Goal: Task Accomplishment & Management: Manage account settings

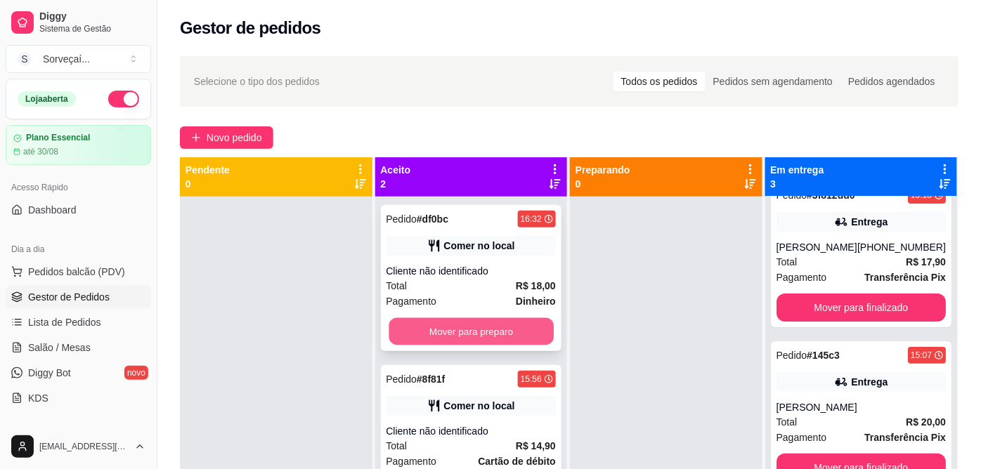
click at [432, 337] on button "Mover para preparo" at bounding box center [471, 331] width 164 height 27
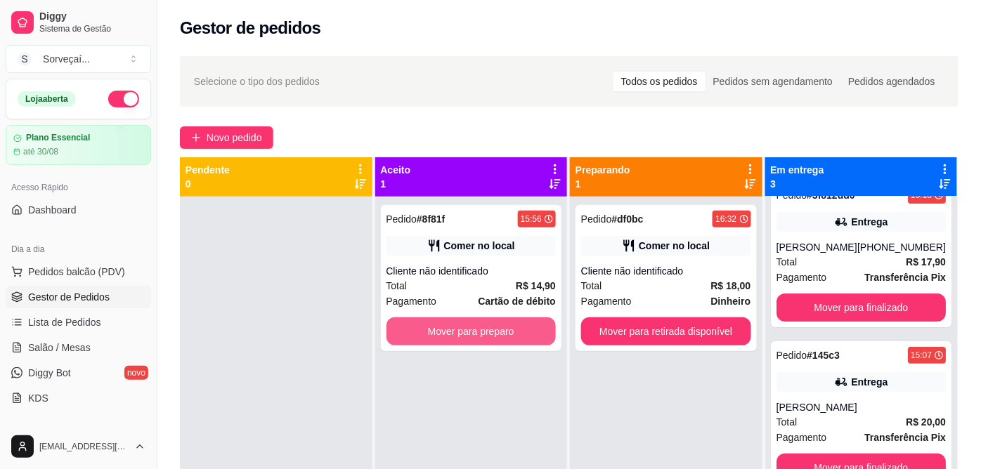
click at [434, 337] on button "Mover para preparo" at bounding box center [472, 332] width 170 height 28
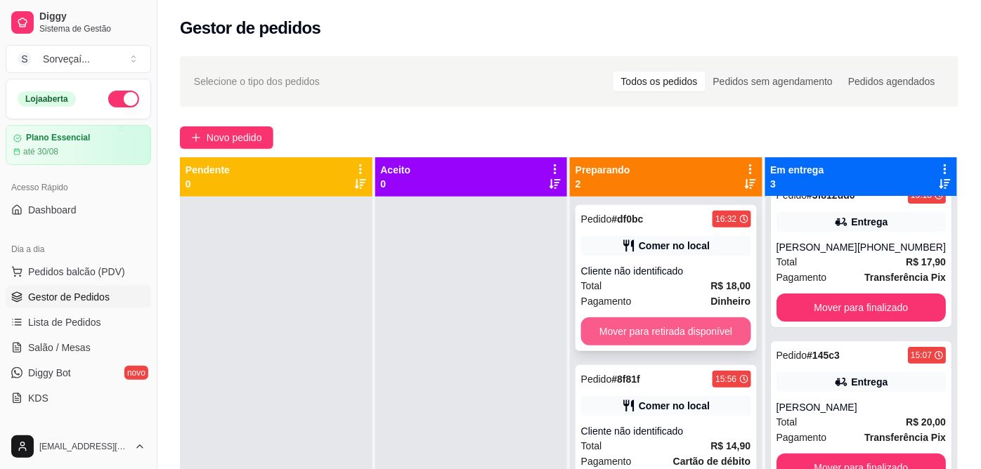
click at [701, 331] on button "Mover para retirada disponível" at bounding box center [666, 332] width 170 height 28
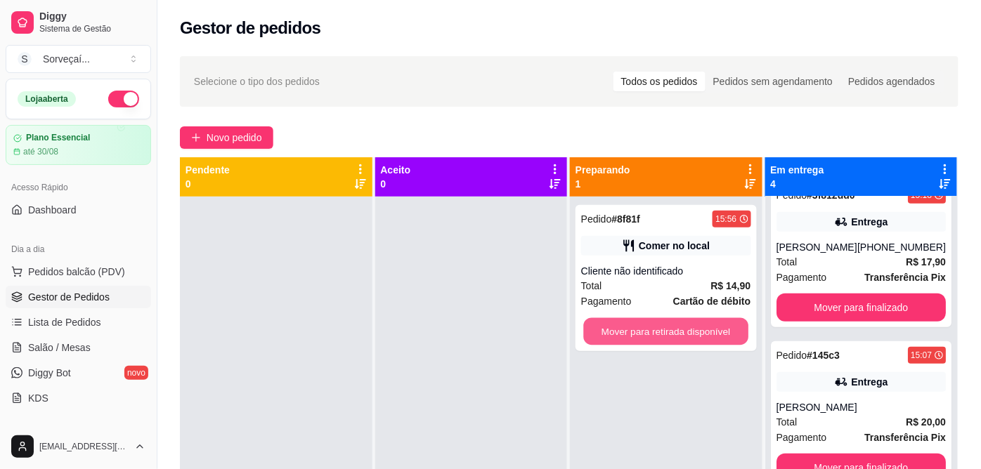
click at [701, 331] on button "Mover para retirada disponível" at bounding box center [666, 331] width 164 height 27
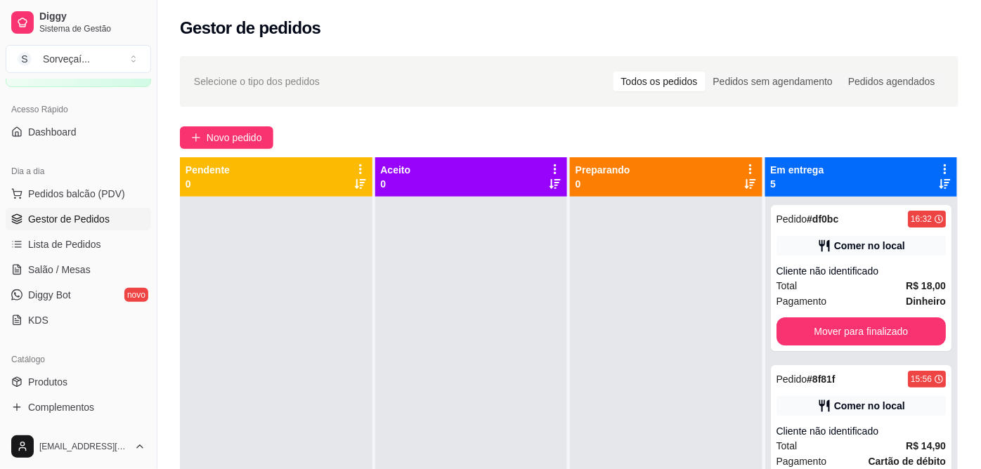
scroll to position [156, 0]
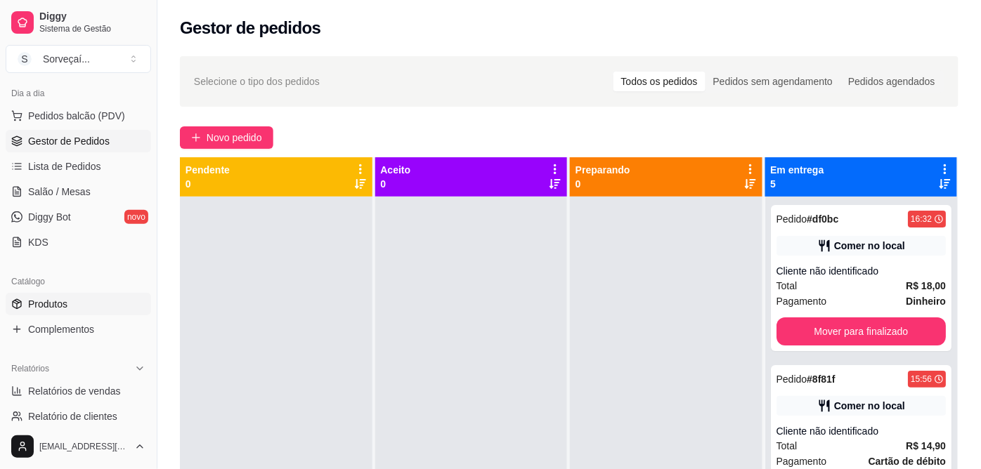
click at [53, 304] on span "Produtos" at bounding box center [47, 304] width 39 height 14
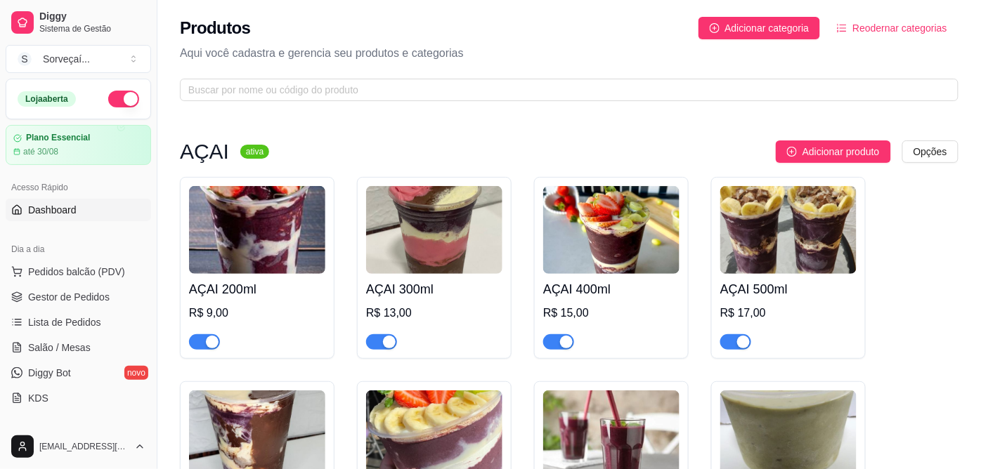
click at [60, 204] on span "Dashboard" at bounding box center [52, 210] width 48 height 14
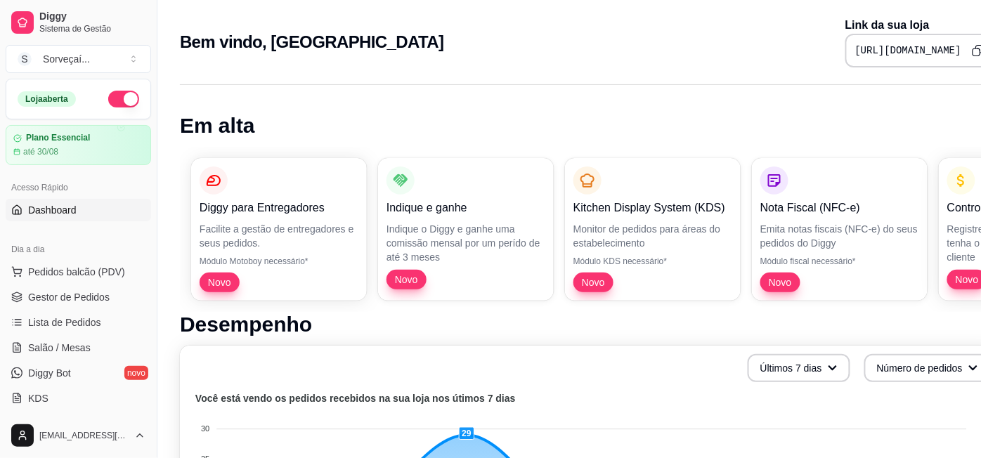
scroll to position [0, 31]
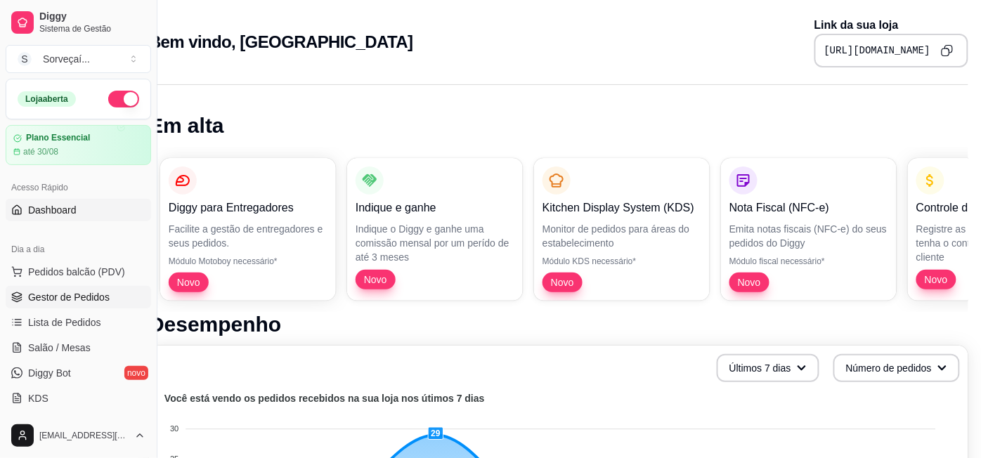
click at [51, 295] on span "Gestor de Pedidos" at bounding box center [69, 297] width 82 height 14
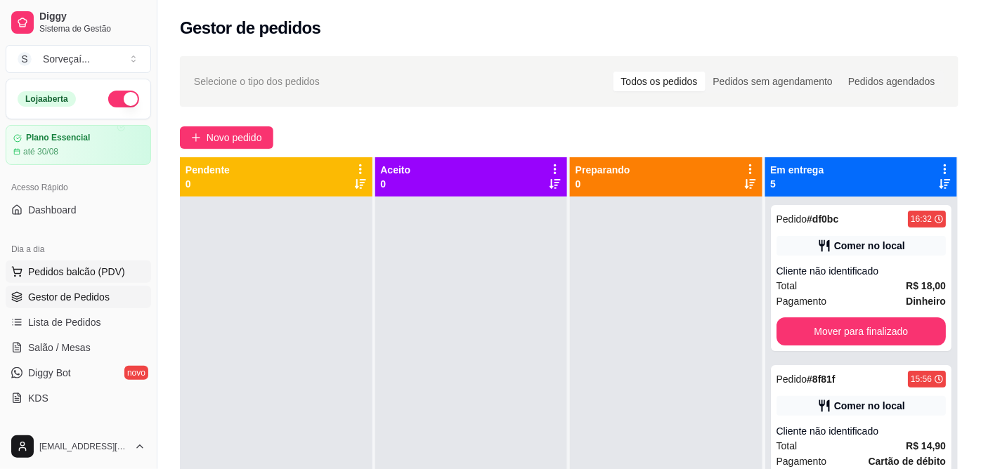
click at [61, 275] on span "Pedidos balcão (PDV)" at bounding box center [76, 272] width 97 height 14
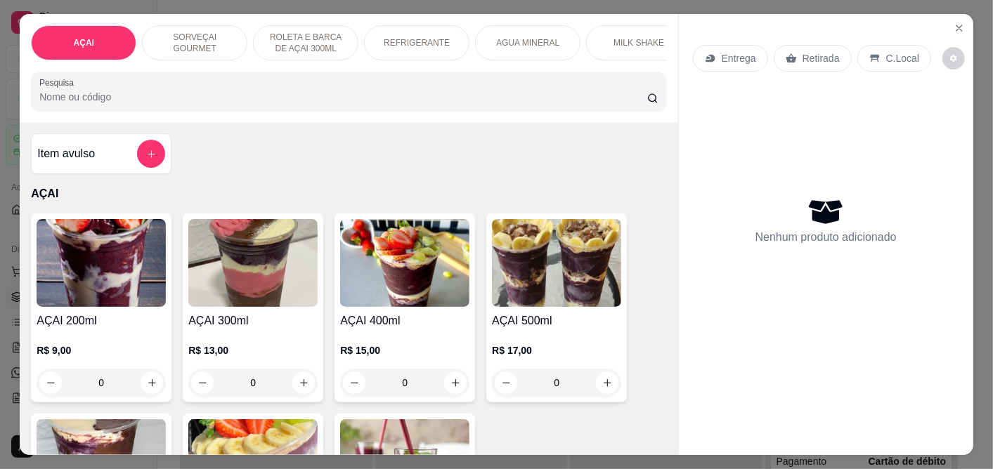
click at [376, 307] on img at bounding box center [404, 263] width 129 height 88
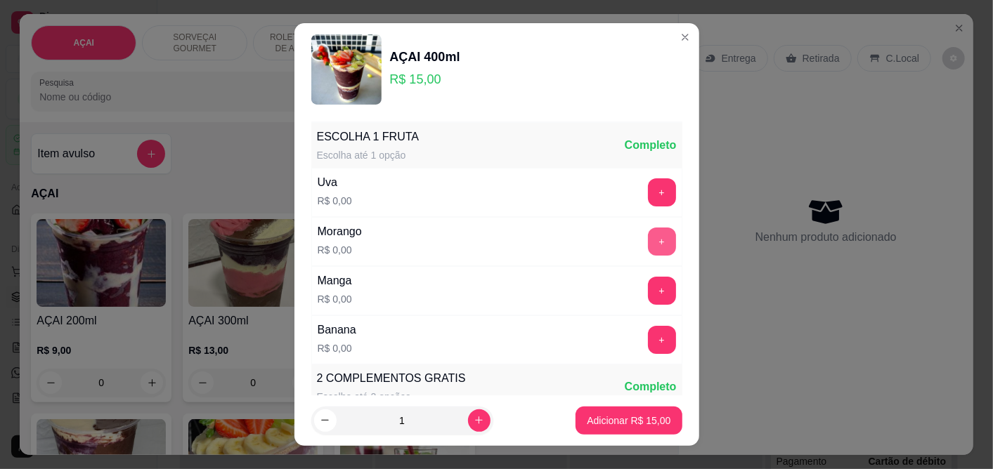
click at [648, 236] on button "+" at bounding box center [662, 242] width 28 height 28
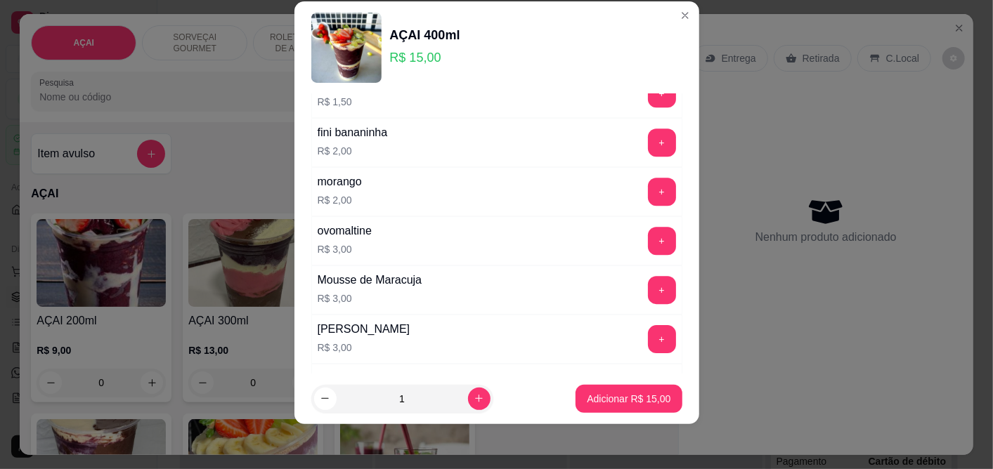
scroll to position [2299, 0]
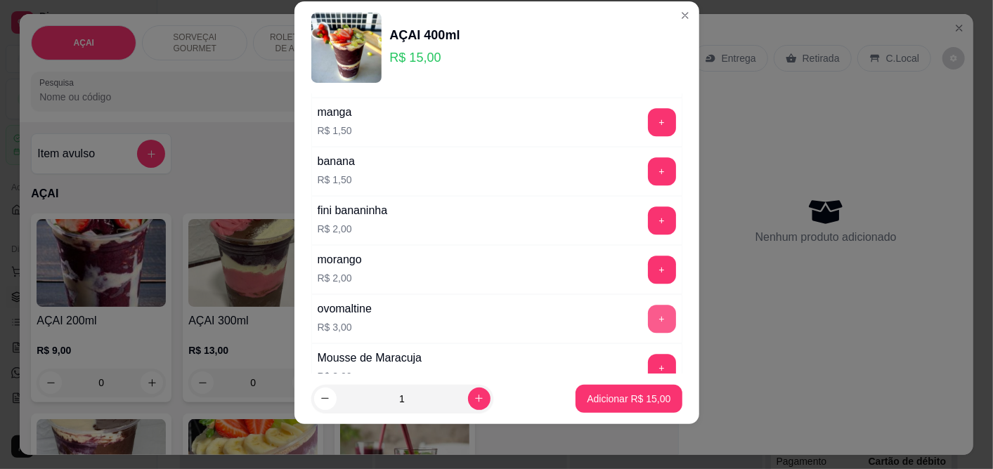
click at [648, 320] on button "+" at bounding box center [662, 319] width 28 height 28
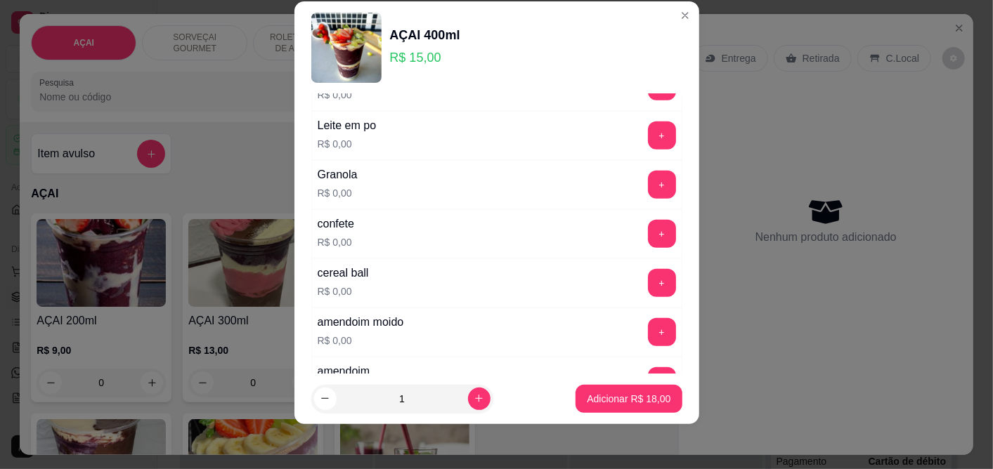
scroll to position [0, 0]
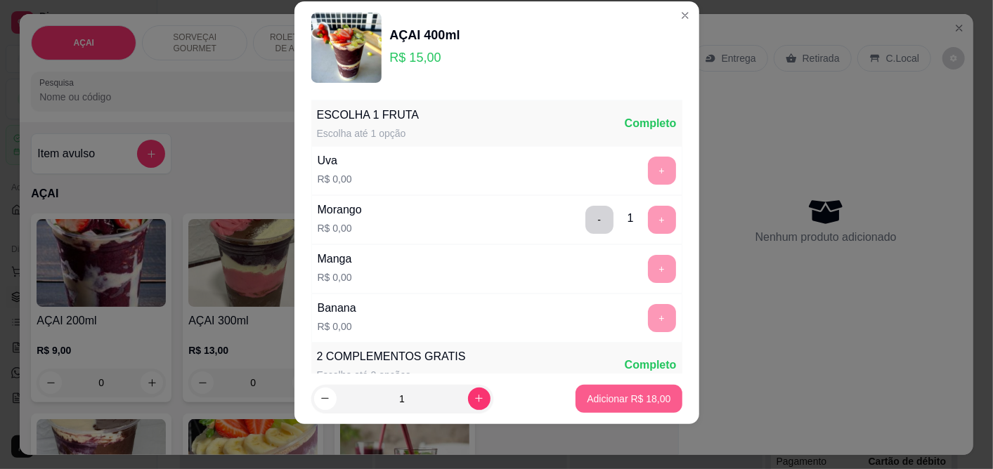
click at [619, 410] on button "Adicionar R$ 18,00" at bounding box center [629, 399] width 106 height 28
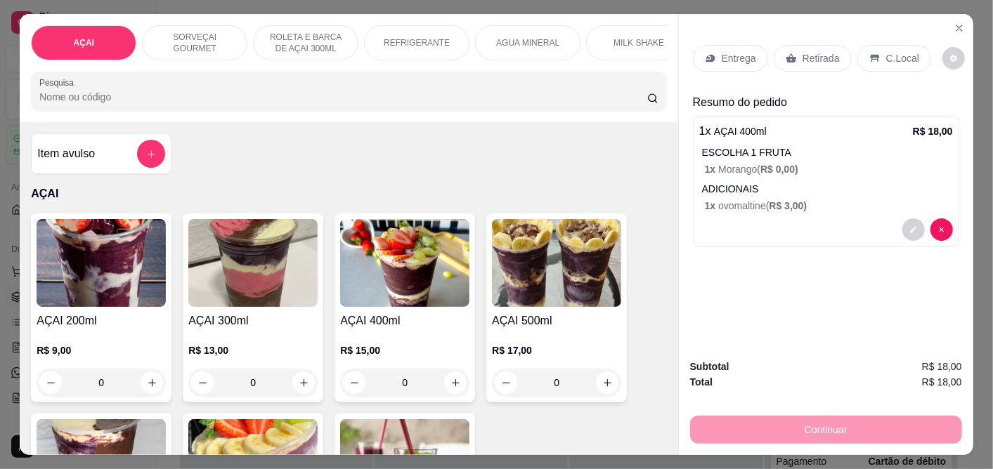
click at [895, 57] on p "C.Local" at bounding box center [902, 58] width 33 height 14
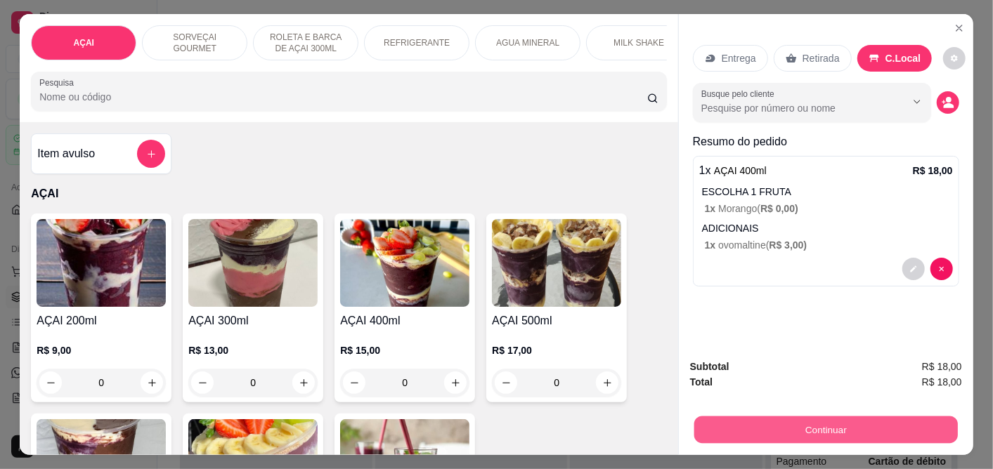
click at [742, 417] on button "Continuar" at bounding box center [826, 430] width 264 height 27
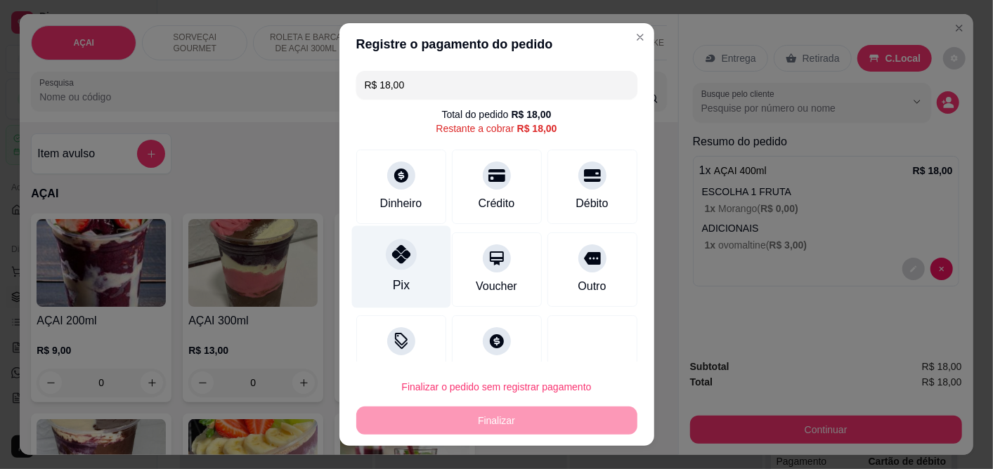
click at [391, 261] on icon at bounding box center [400, 255] width 18 height 18
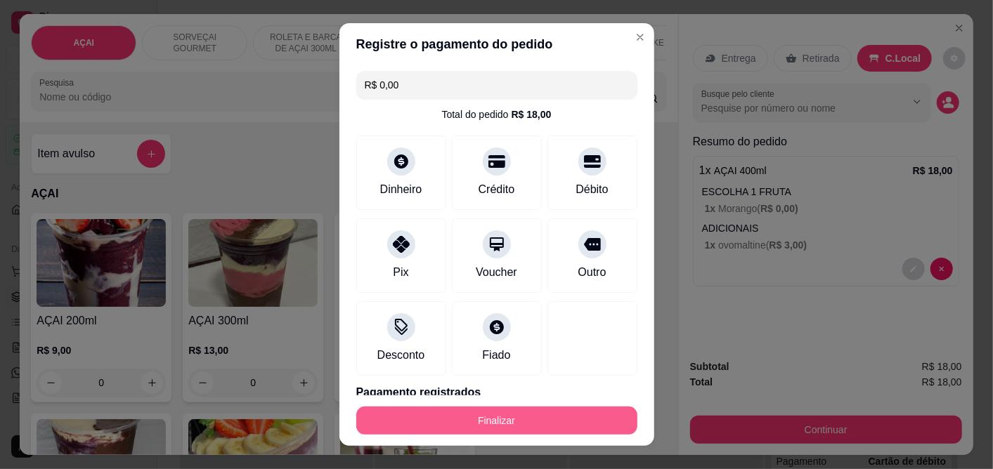
click at [475, 417] on button "Finalizar" at bounding box center [496, 421] width 281 height 28
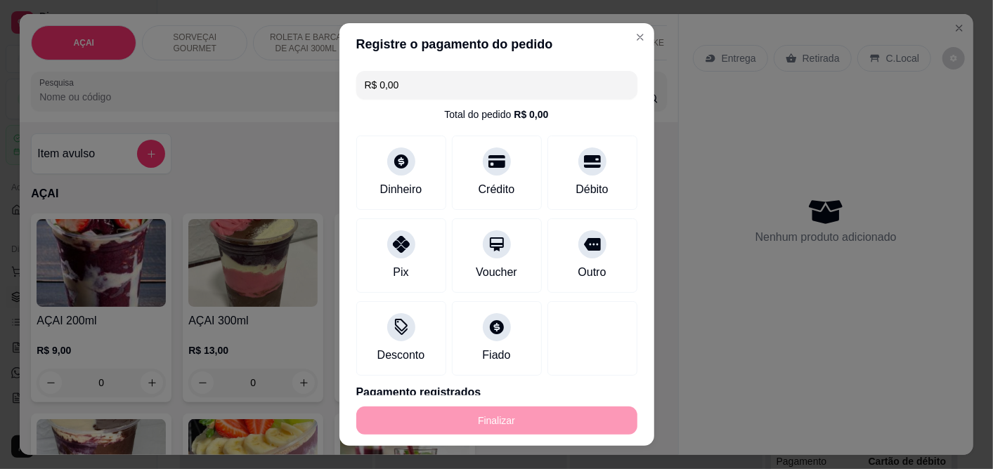
type input "-R$ 18,00"
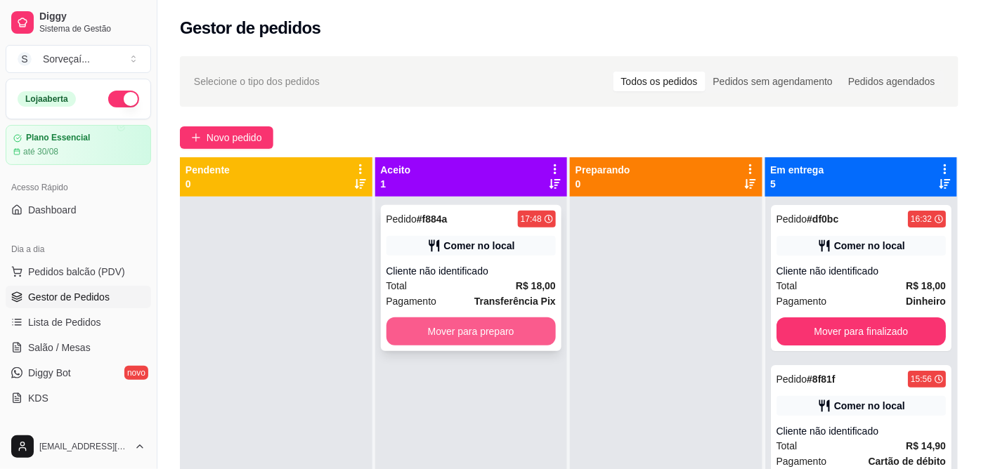
click at [500, 326] on button "Mover para preparo" at bounding box center [472, 332] width 170 height 28
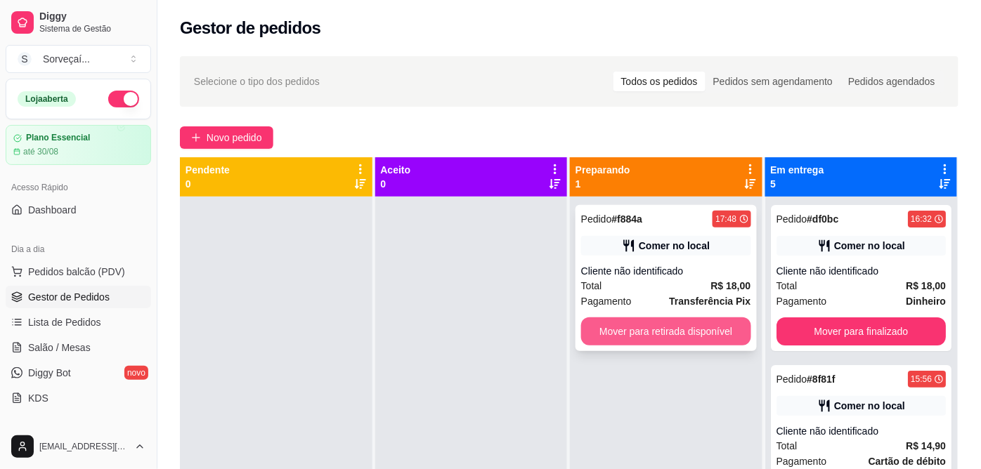
click at [615, 333] on button "Mover para retirada disponível" at bounding box center [666, 332] width 170 height 28
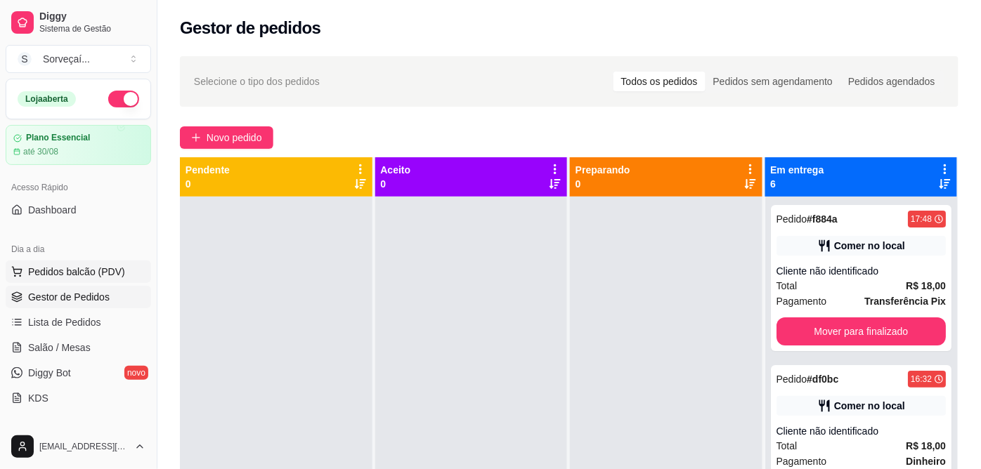
click at [97, 278] on span "Pedidos balcão (PDV)" at bounding box center [76, 272] width 97 height 14
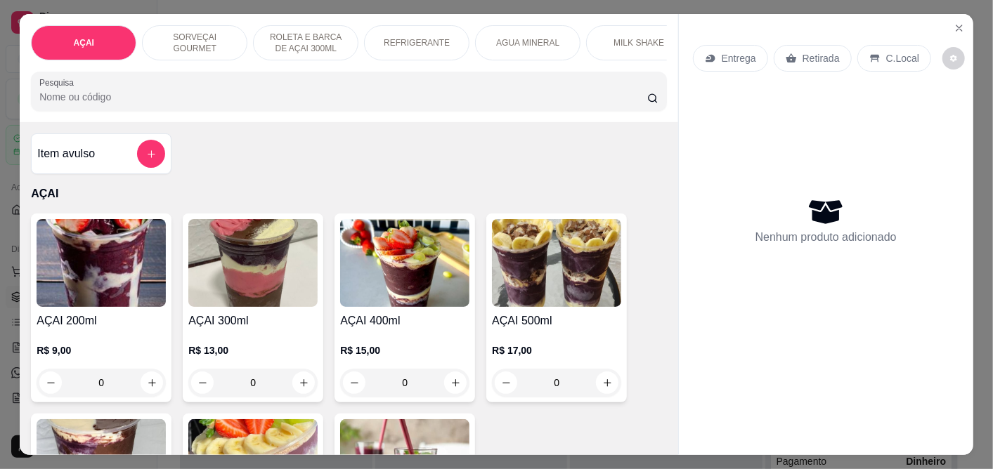
click at [389, 288] on img at bounding box center [404, 263] width 129 height 88
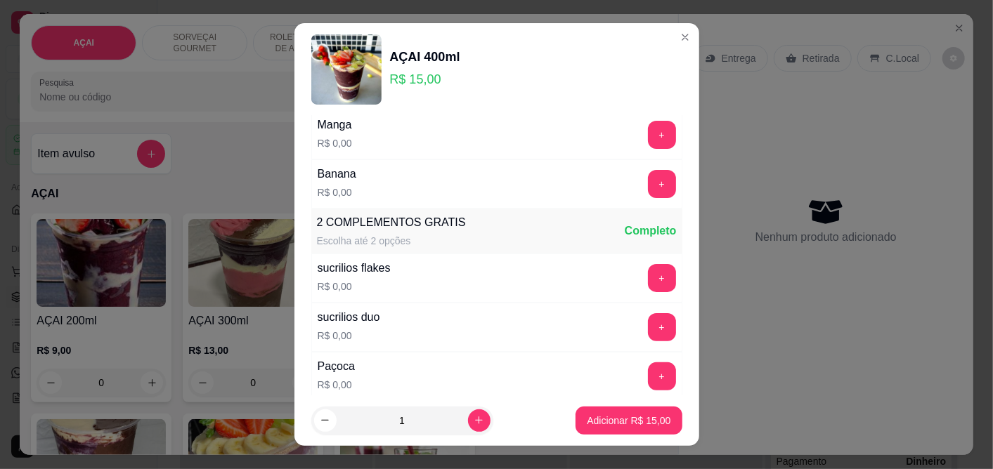
scroll to position [234, 0]
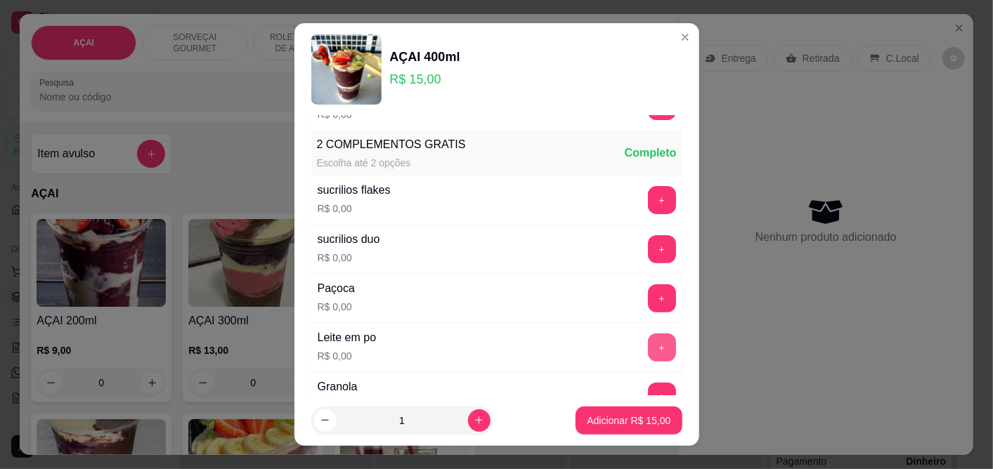
click at [648, 342] on button "+" at bounding box center [662, 348] width 28 height 28
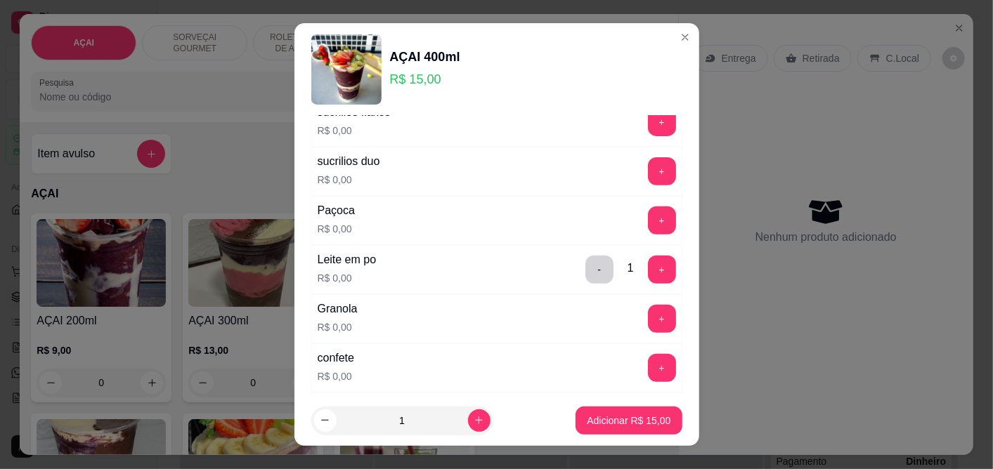
scroll to position [390, 0]
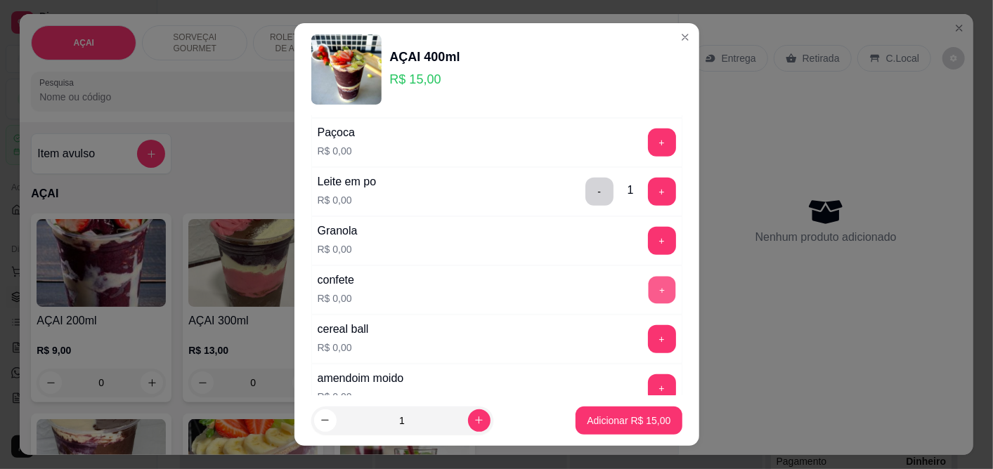
click at [648, 290] on button "+" at bounding box center [661, 290] width 27 height 27
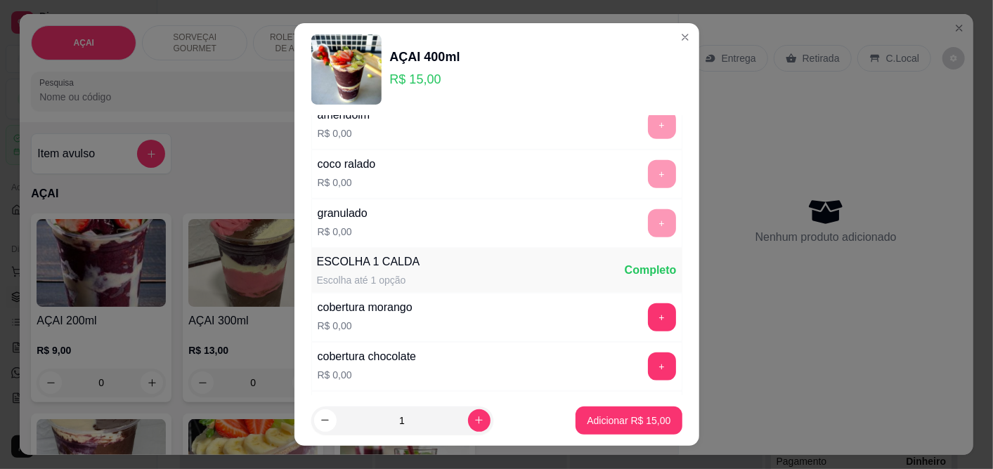
scroll to position [781, 0]
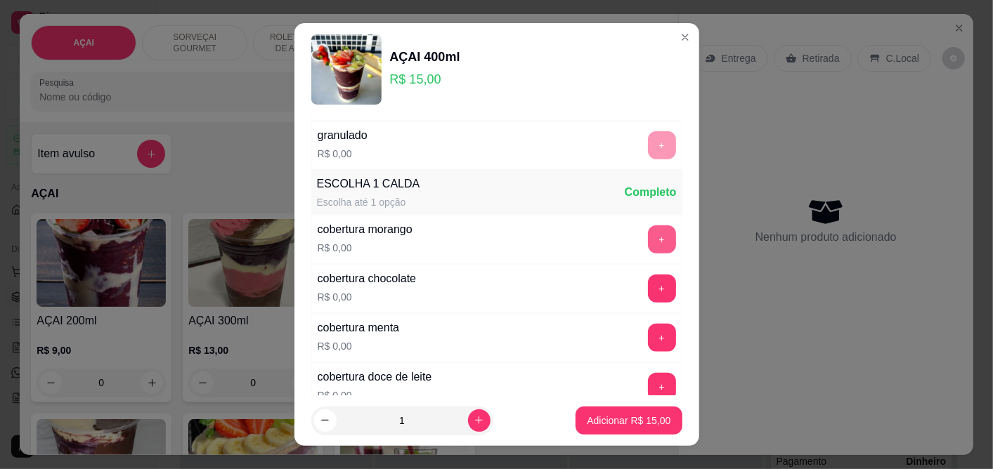
click at [648, 247] on button "+" at bounding box center [662, 240] width 28 height 28
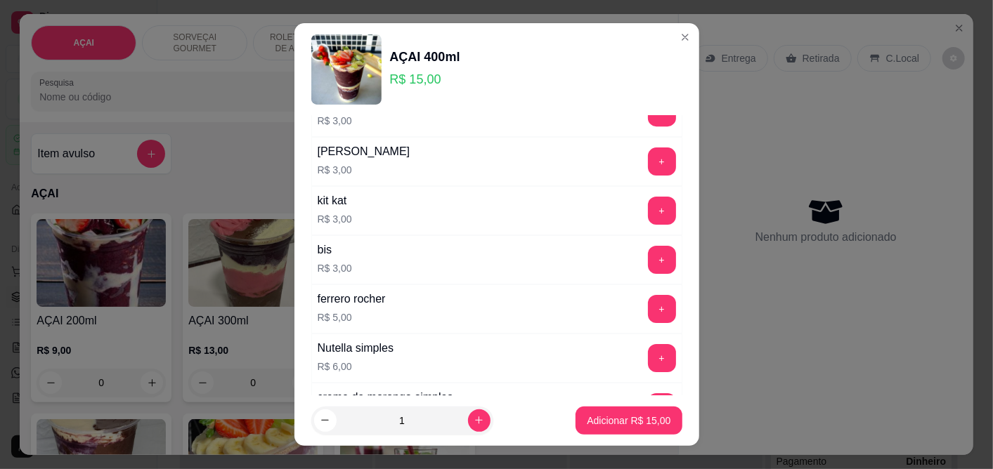
scroll to position [2654, 0]
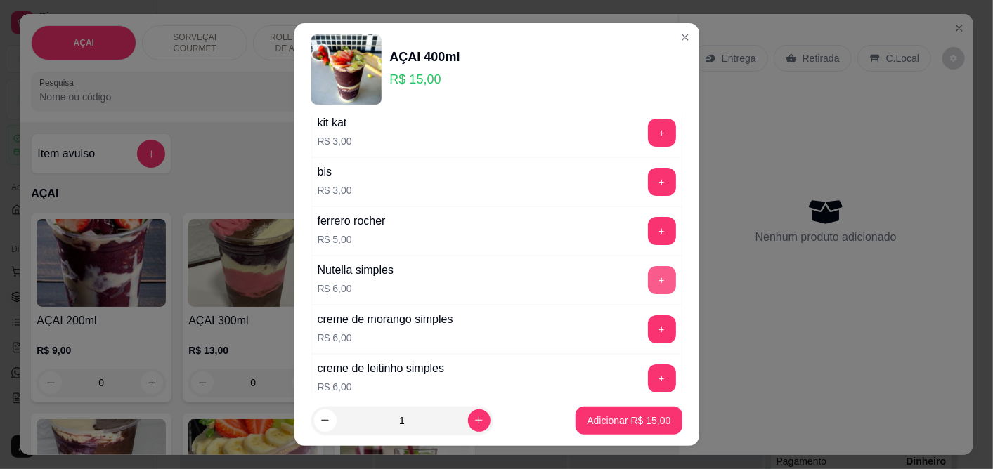
click at [648, 285] on button "+" at bounding box center [662, 280] width 28 height 28
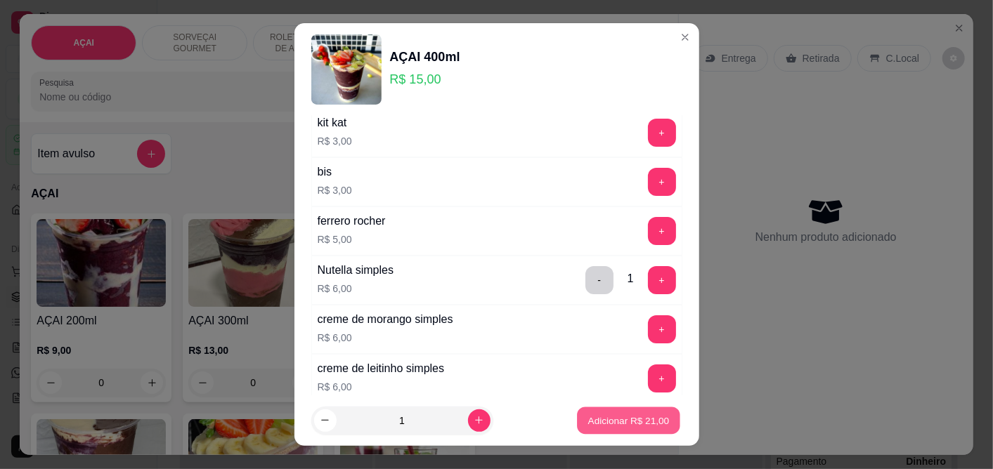
click at [618, 418] on p "Adicionar R$ 21,00" at bounding box center [629, 420] width 82 height 13
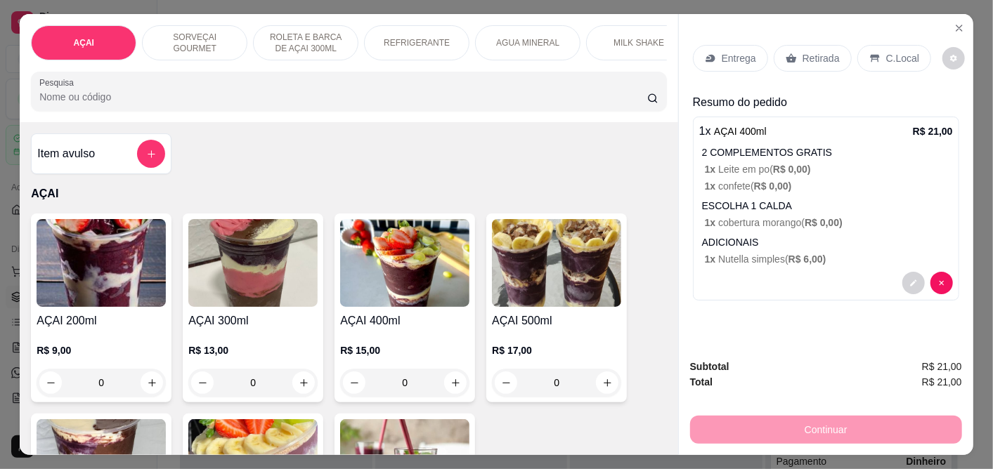
click at [895, 57] on p "C.Local" at bounding box center [902, 58] width 33 height 14
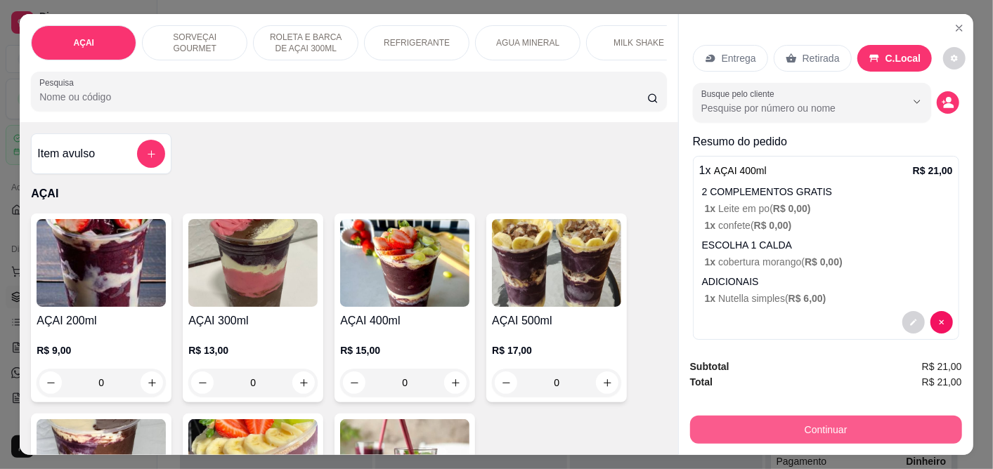
click at [838, 422] on button "Continuar" at bounding box center [826, 430] width 272 height 28
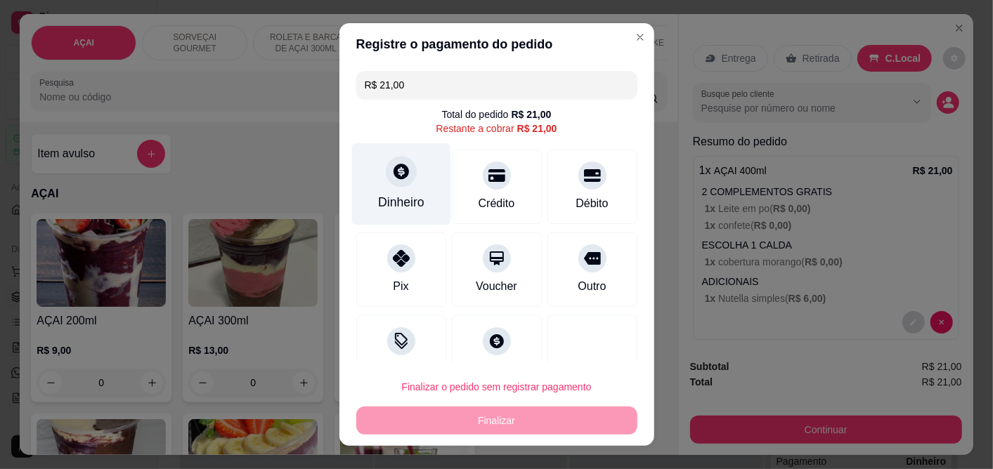
click at [391, 181] on icon at bounding box center [400, 172] width 18 height 18
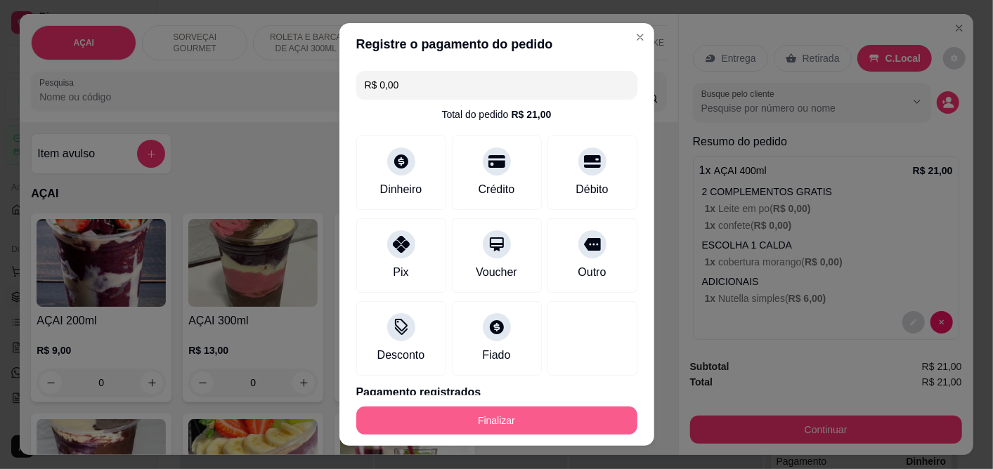
click at [524, 422] on button "Finalizar" at bounding box center [496, 421] width 281 height 28
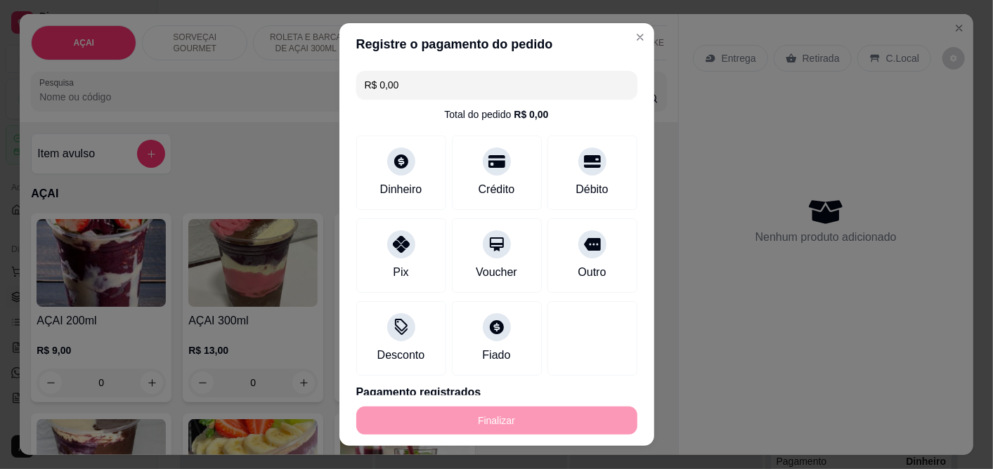
type input "-R$ 21,00"
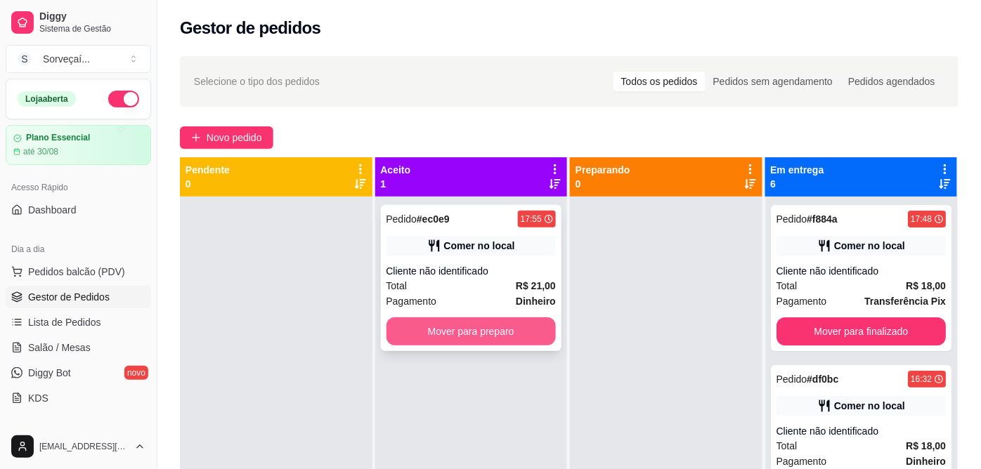
click at [529, 333] on button "Mover para preparo" at bounding box center [472, 332] width 170 height 28
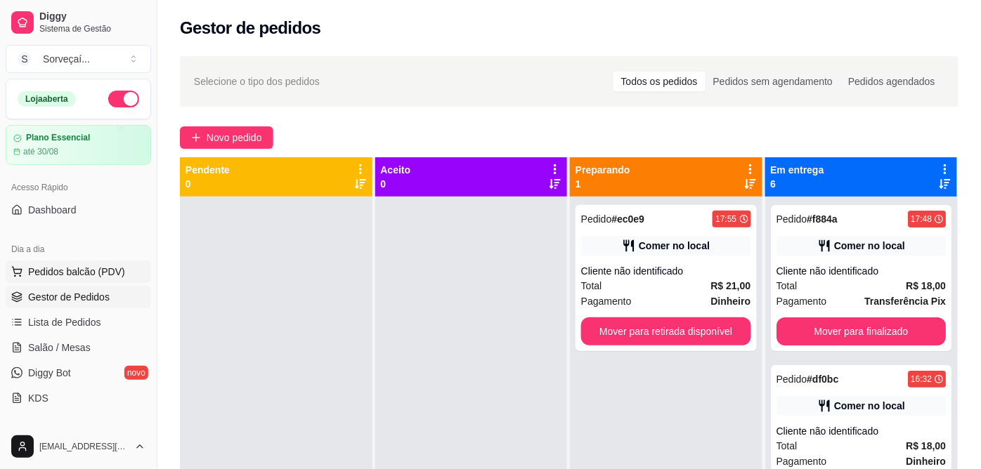
click at [82, 265] on span "Pedidos balcão (PDV)" at bounding box center [76, 272] width 97 height 14
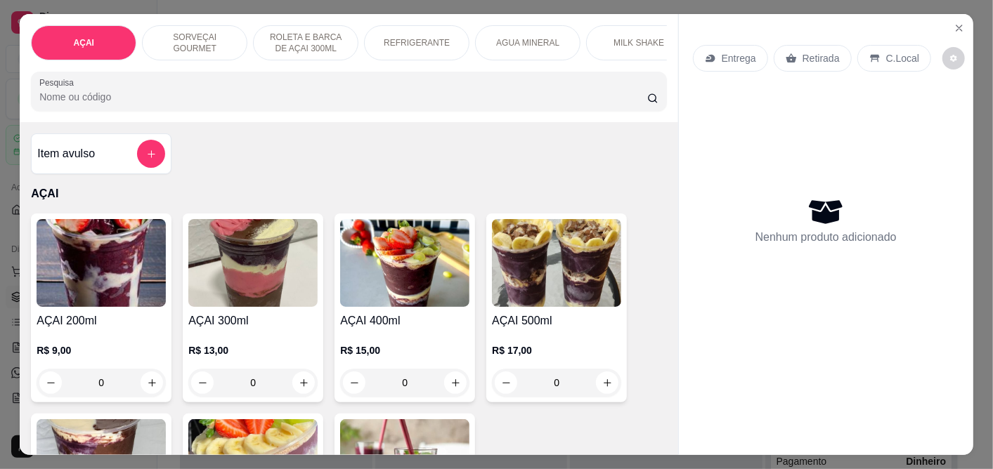
scroll to position [78, 0]
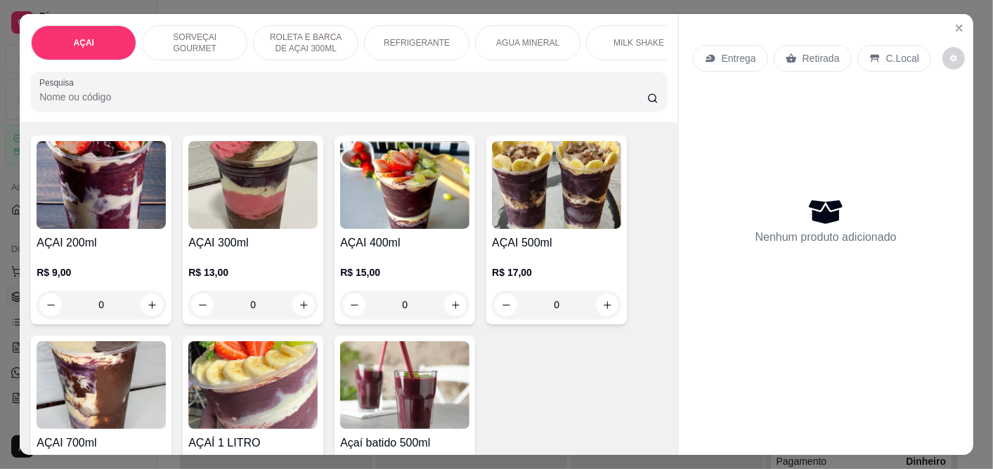
click at [262, 220] on img at bounding box center [252, 185] width 129 height 88
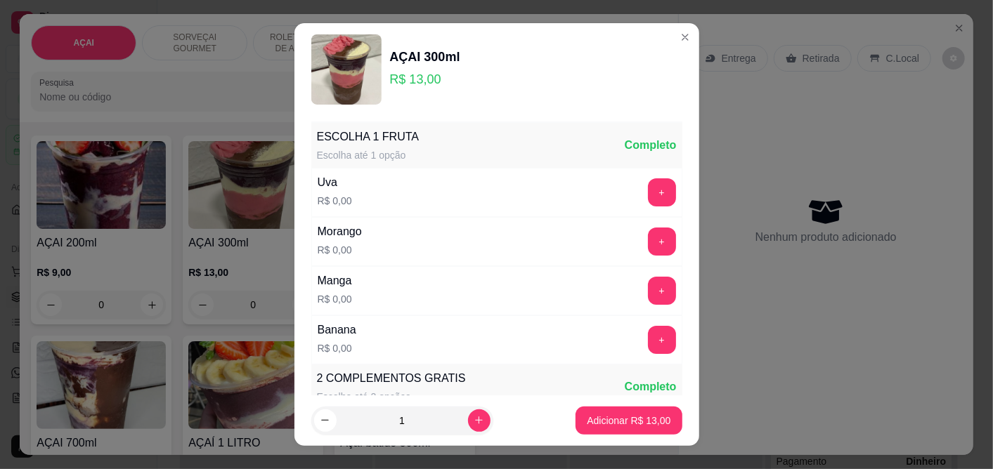
click at [642, 242] on div "+" at bounding box center [661, 242] width 39 height 28
click at [648, 240] on button "+" at bounding box center [662, 242] width 28 height 28
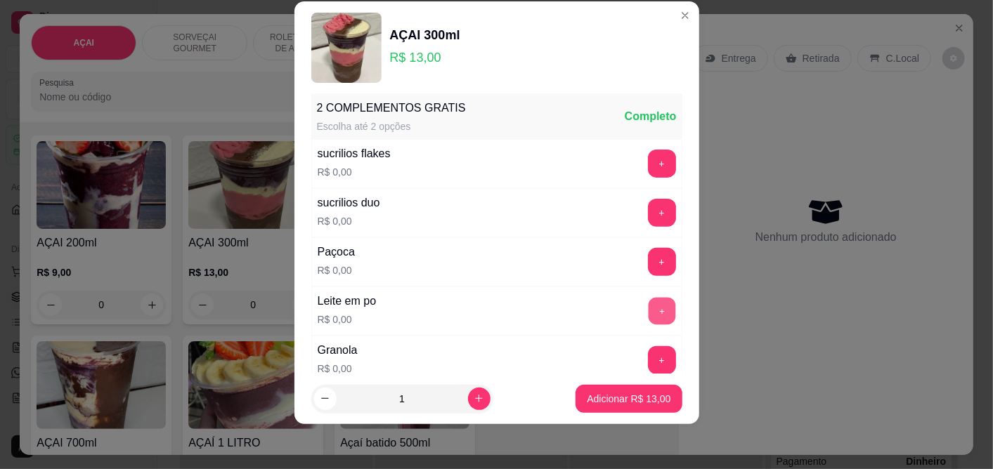
click at [648, 309] on button "+" at bounding box center [661, 311] width 27 height 27
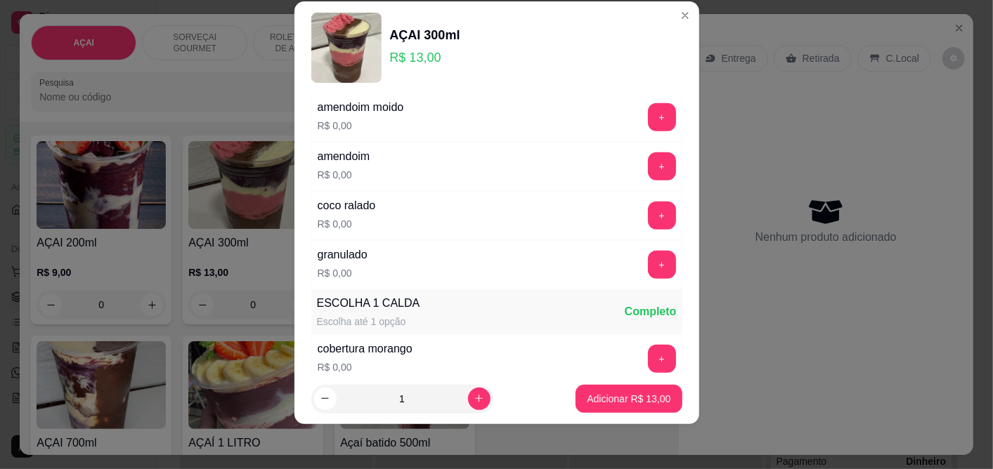
scroll to position [718, 0]
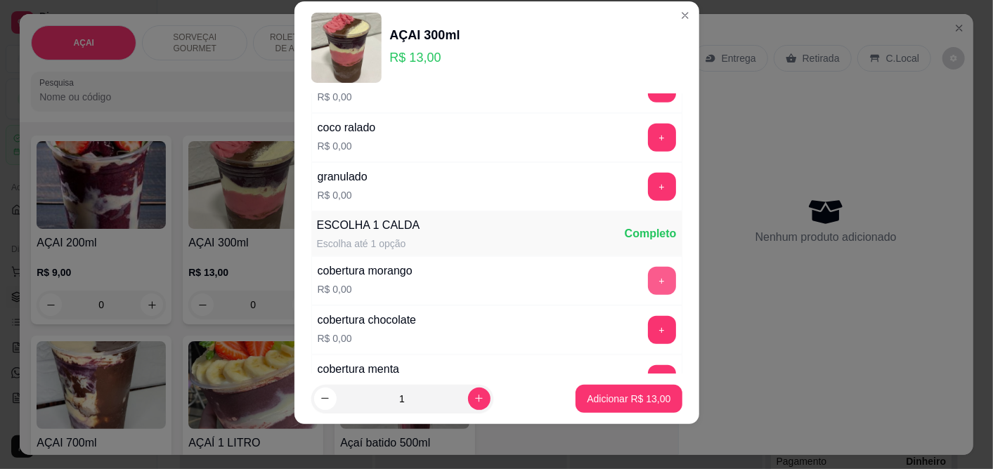
click at [648, 281] on button "+" at bounding box center [662, 281] width 28 height 28
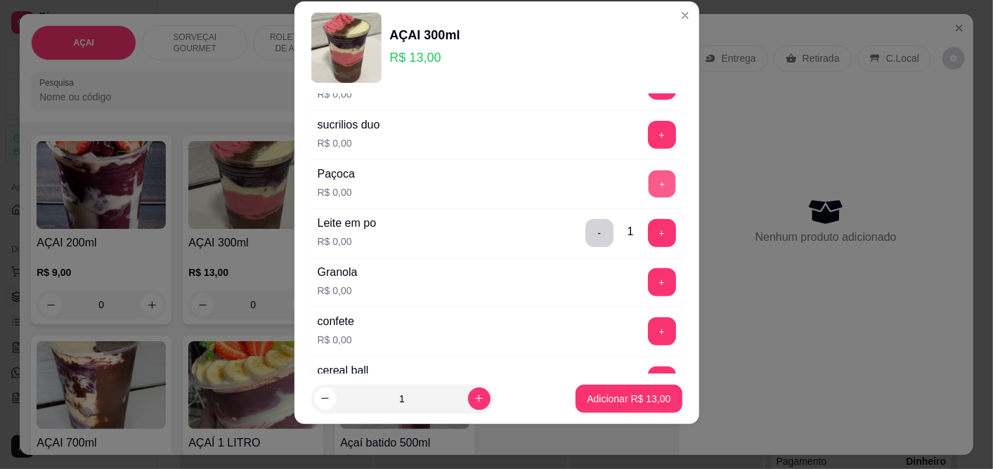
click at [648, 173] on button "+" at bounding box center [661, 184] width 27 height 27
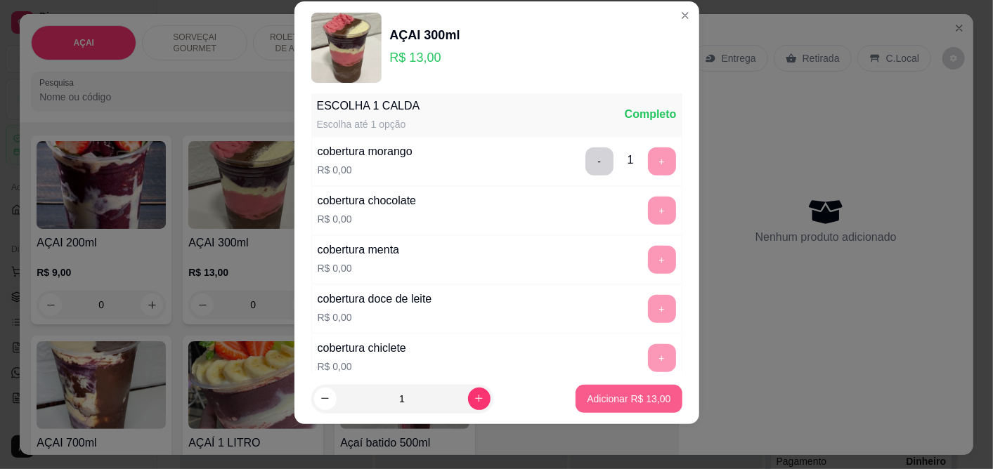
click at [618, 391] on button "Adicionar R$ 13,00" at bounding box center [629, 399] width 106 height 28
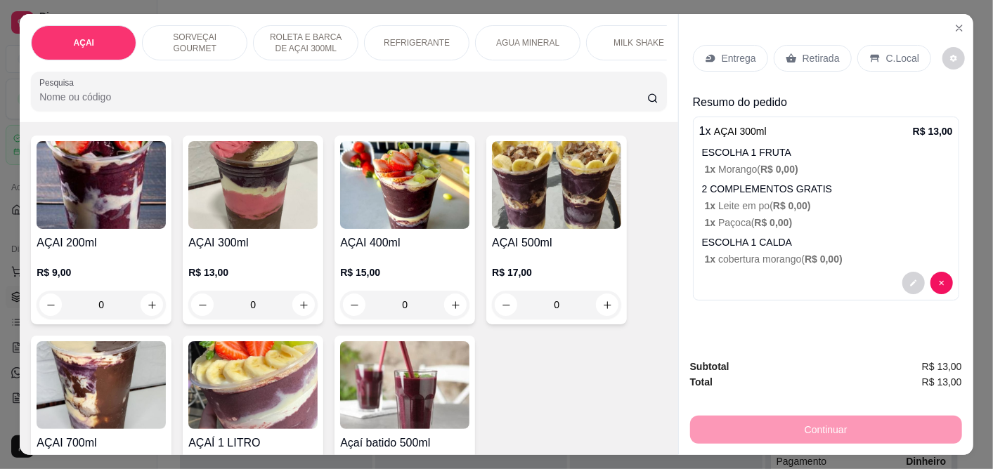
click at [887, 55] on p "C.Local" at bounding box center [902, 58] width 33 height 14
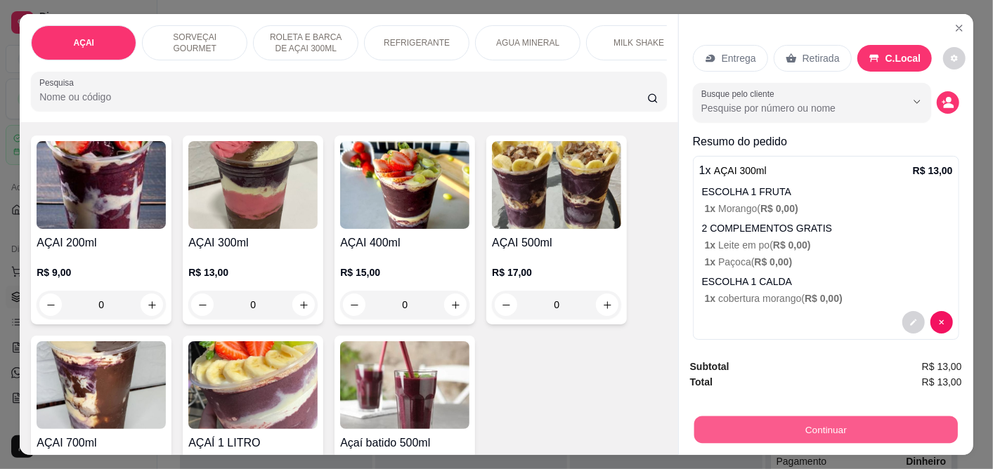
click at [830, 427] on button "Continuar" at bounding box center [826, 430] width 264 height 27
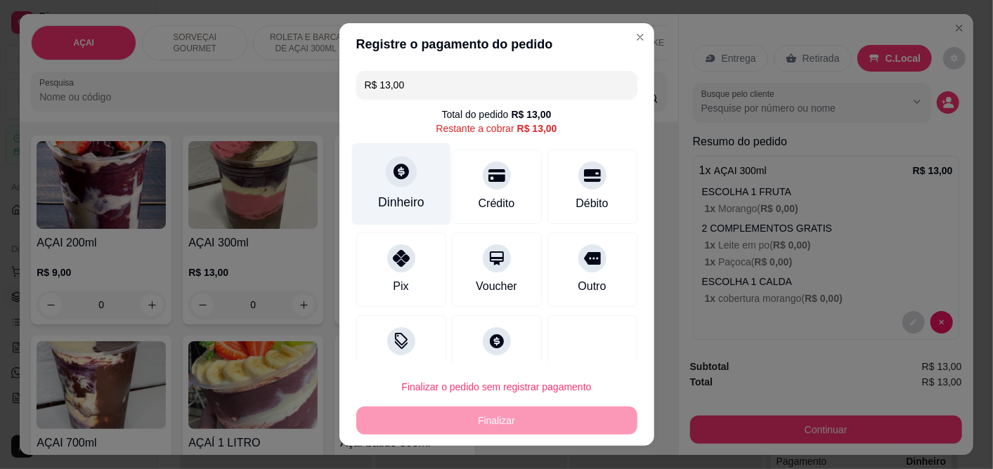
click at [403, 192] on div "Dinheiro" at bounding box center [400, 184] width 99 height 82
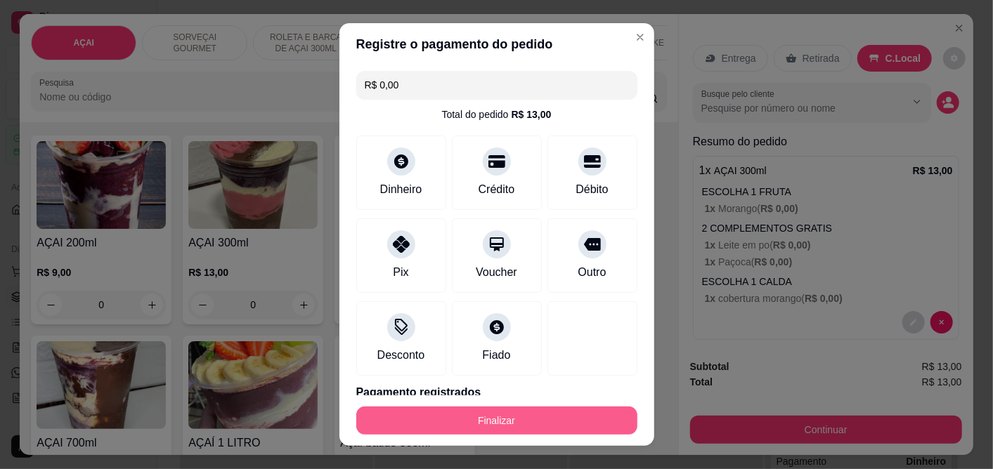
click at [517, 417] on button "Finalizar" at bounding box center [496, 421] width 281 height 28
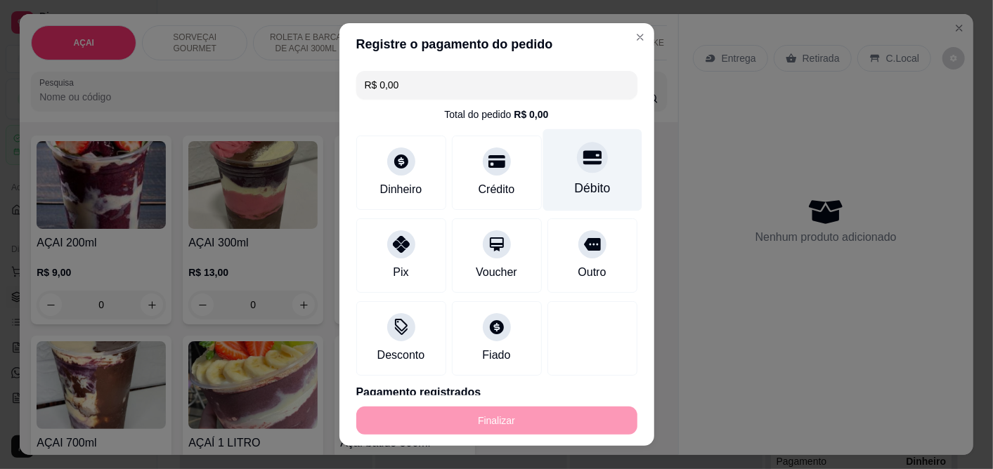
type input "-R$ 13,00"
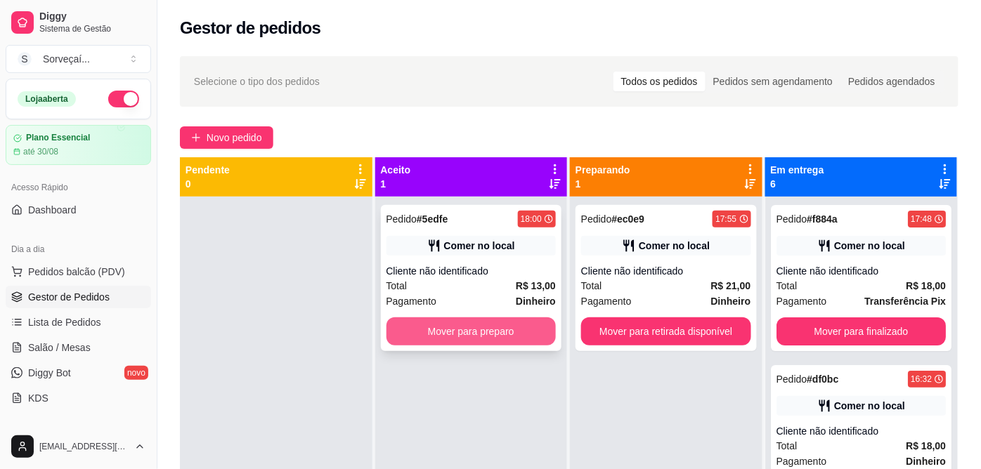
click at [516, 332] on button "Mover para preparo" at bounding box center [472, 332] width 170 height 28
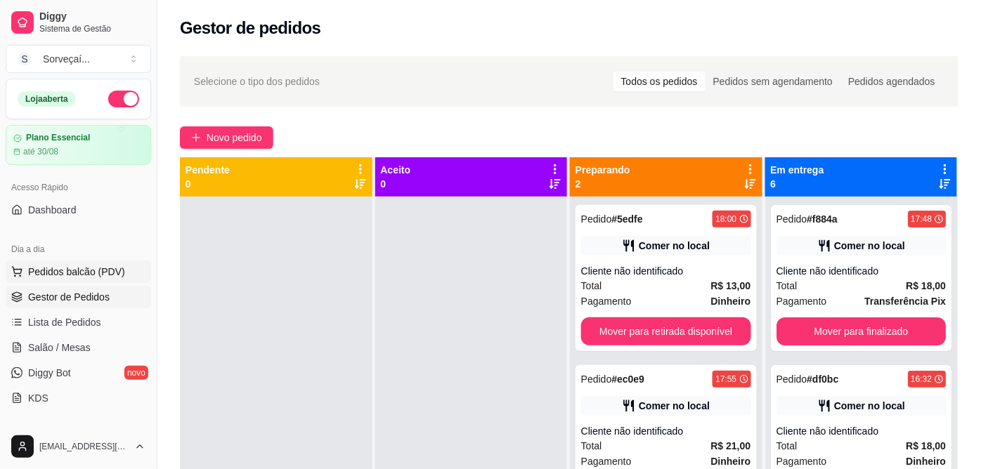
click at [100, 268] on span "Pedidos balcão (PDV)" at bounding box center [76, 272] width 97 height 14
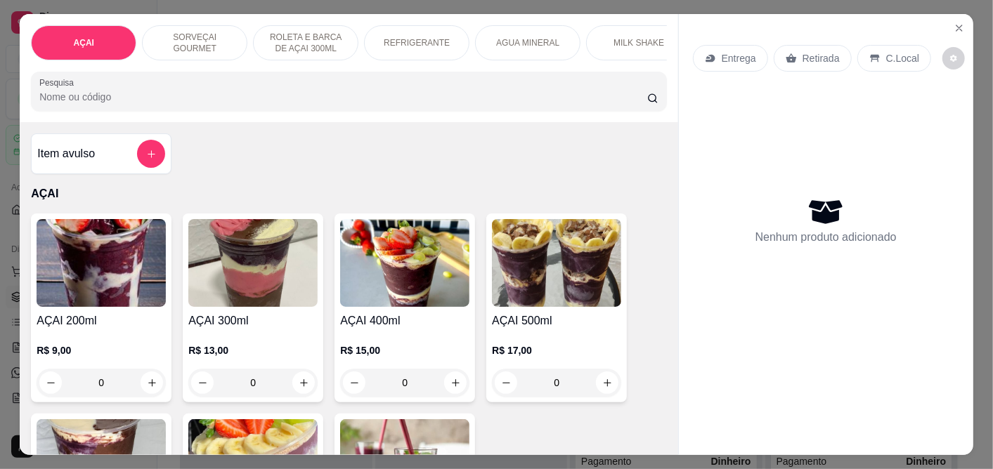
click at [390, 257] on img at bounding box center [404, 263] width 129 height 88
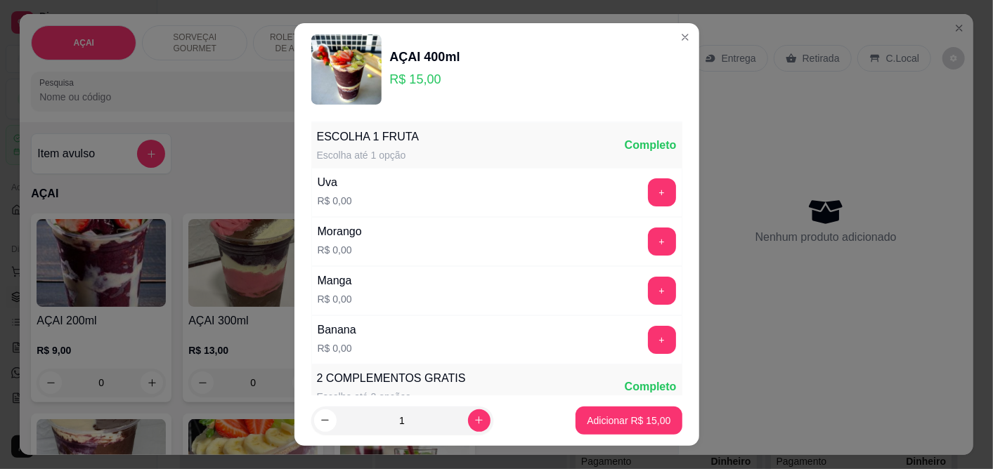
scroll to position [234, 0]
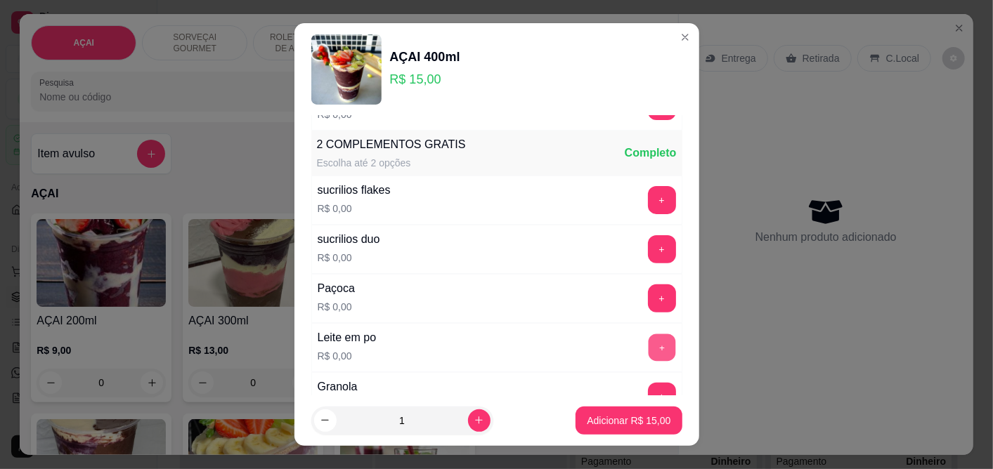
click at [648, 348] on button "+" at bounding box center [661, 348] width 27 height 27
click at [648, 292] on button "+" at bounding box center [662, 299] width 28 height 28
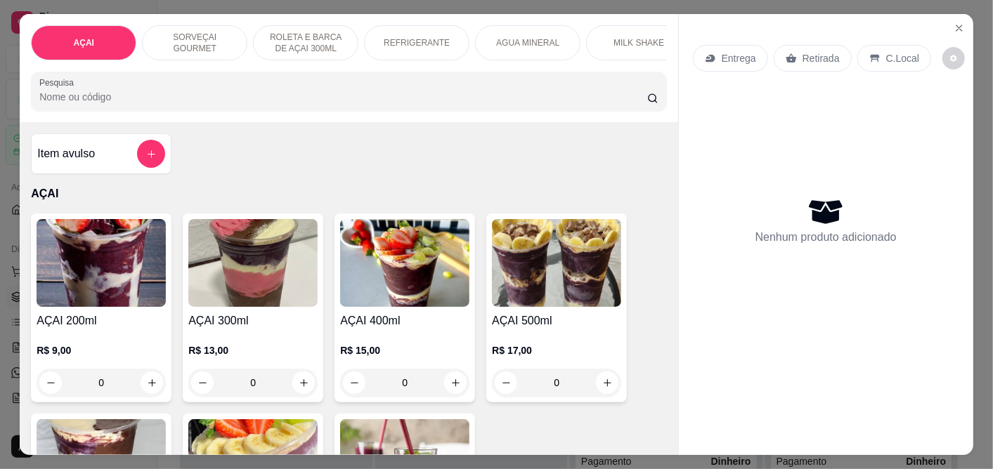
click at [541, 280] on img at bounding box center [556, 263] width 129 height 88
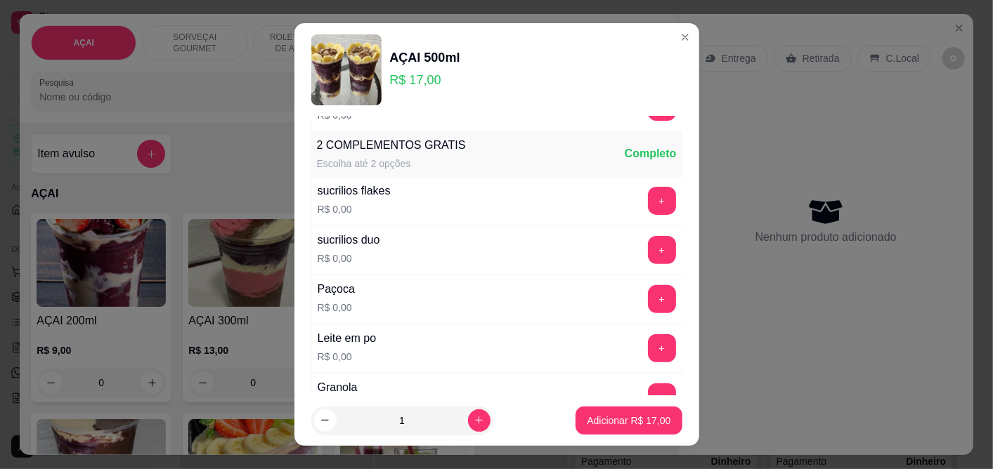
scroll to position [312, 0]
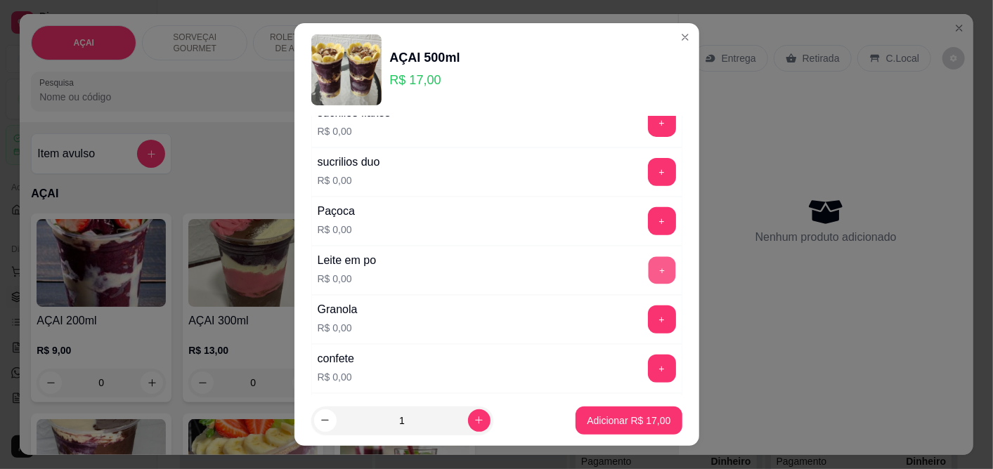
click at [647, 268] on div "+" at bounding box center [661, 271] width 39 height 28
click at [648, 229] on button "+" at bounding box center [662, 221] width 28 height 28
click at [648, 258] on button "+" at bounding box center [661, 270] width 27 height 27
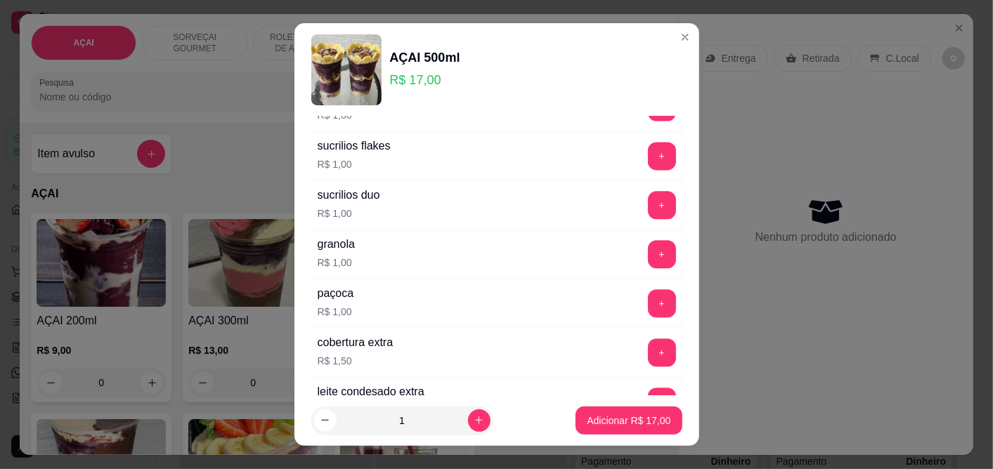
scroll to position [1718, 0]
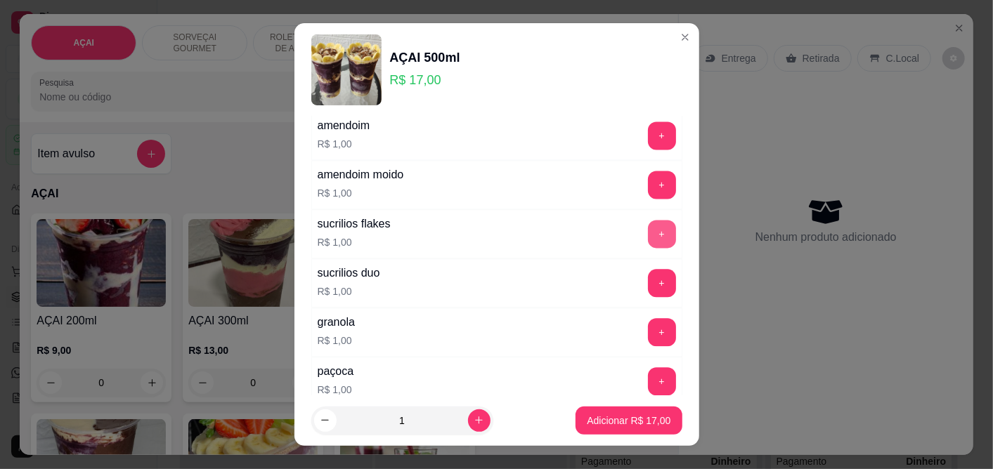
click at [648, 231] on button "+" at bounding box center [662, 234] width 28 height 28
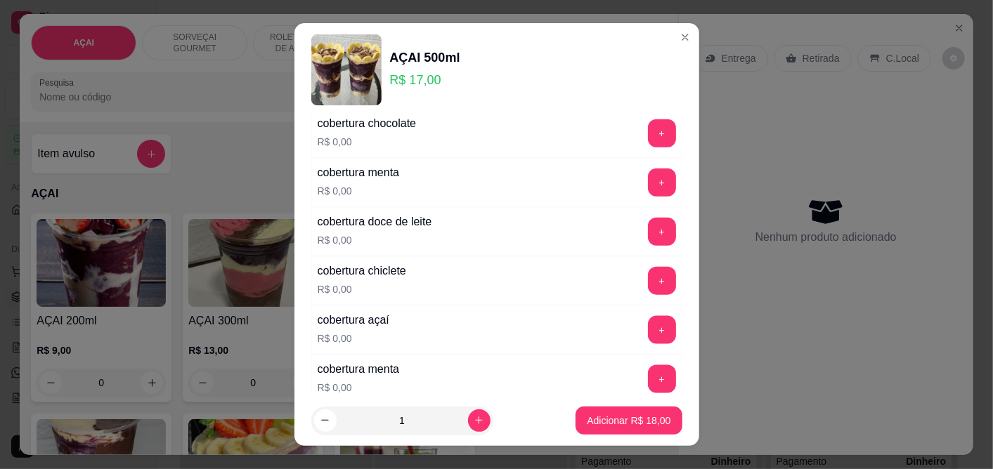
scroll to position [859, 0]
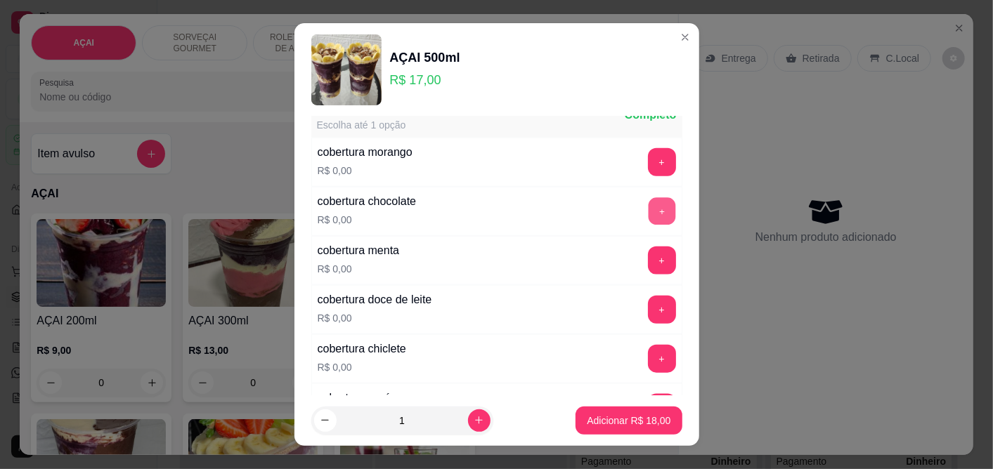
click at [648, 223] on button "+" at bounding box center [661, 210] width 27 height 27
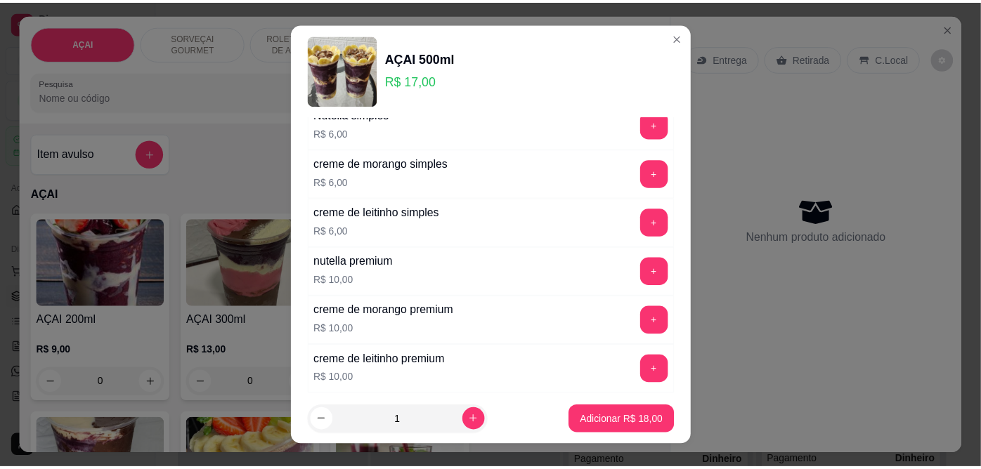
scroll to position [2889, 0]
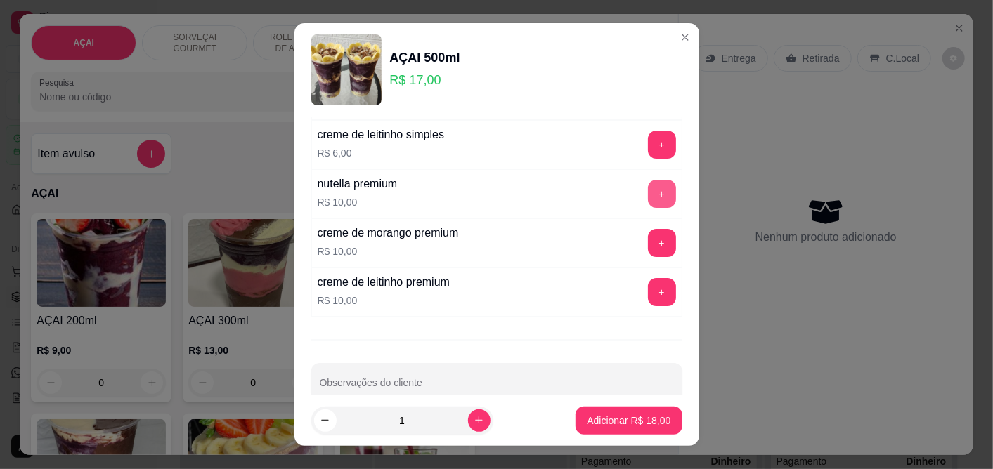
click at [648, 204] on button "+" at bounding box center [662, 194] width 28 height 28
click at [621, 423] on p "Adicionar R$ 28,00" at bounding box center [629, 421] width 84 height 14
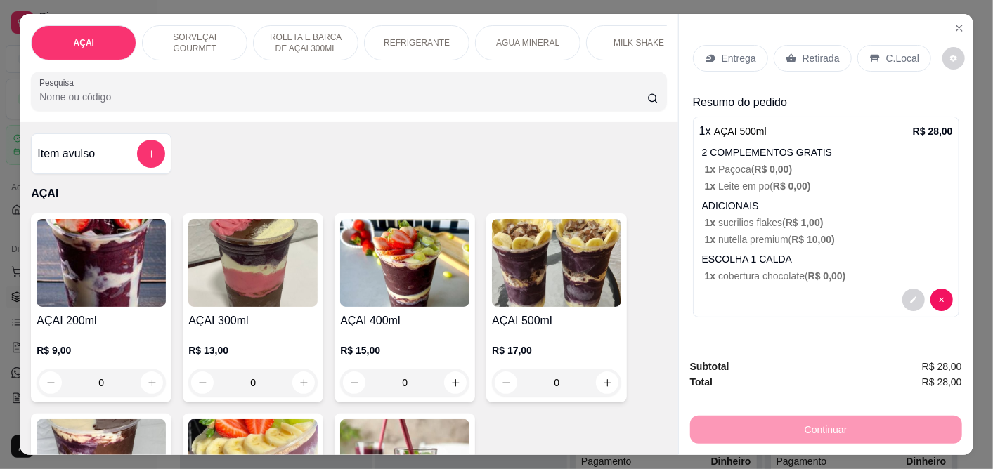
click at [891, 51] on p "C.Local" at bounding box center [902, 58] width 33 height 14
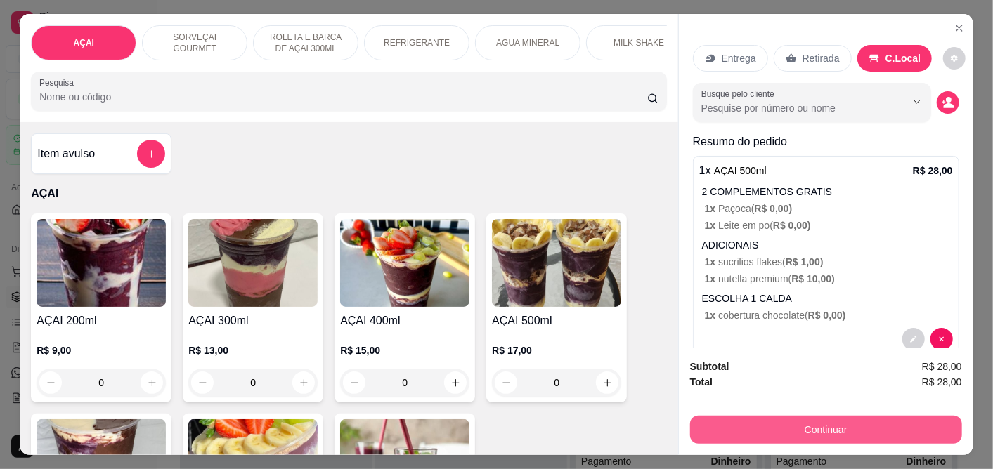
click at [831, 429] on button "Continuar" at bounding box center [826, 430] width 272 height 28
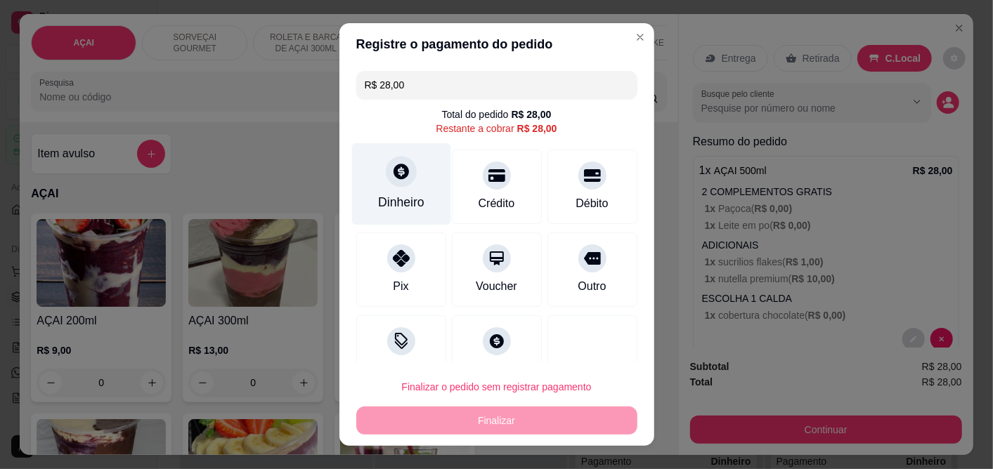
click at [378, 200] on div "Dinheiro" at bounding box center [401, 203] width 46 height 18
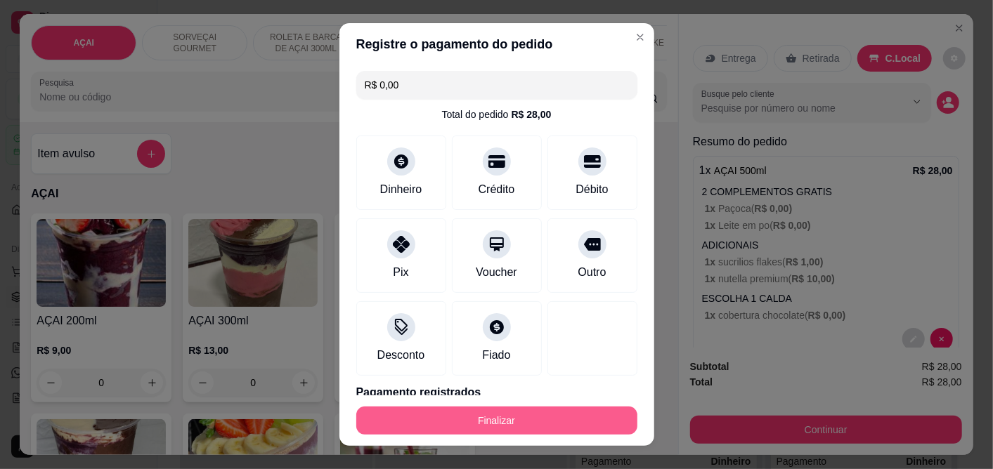
click at [494, 413] on button "Finalizar" at bounding box center [496, 421] width 281 height 28
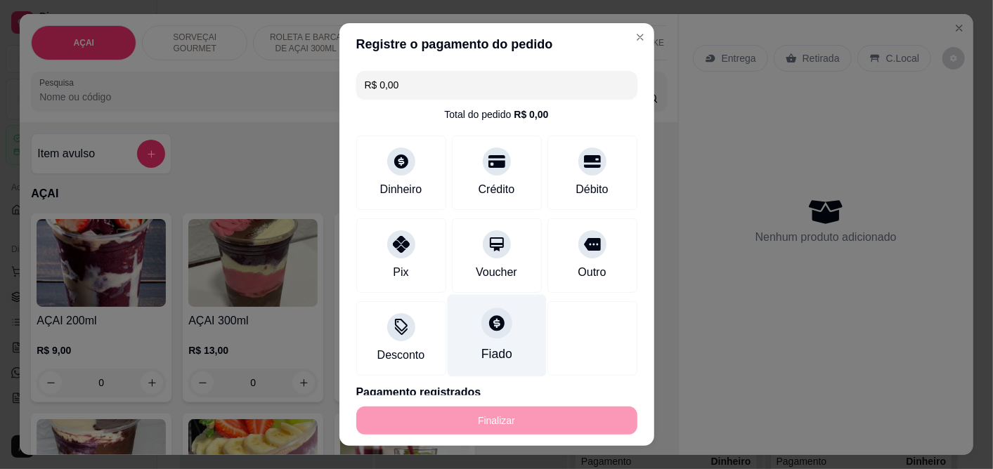
type input "-R$ 28,00"
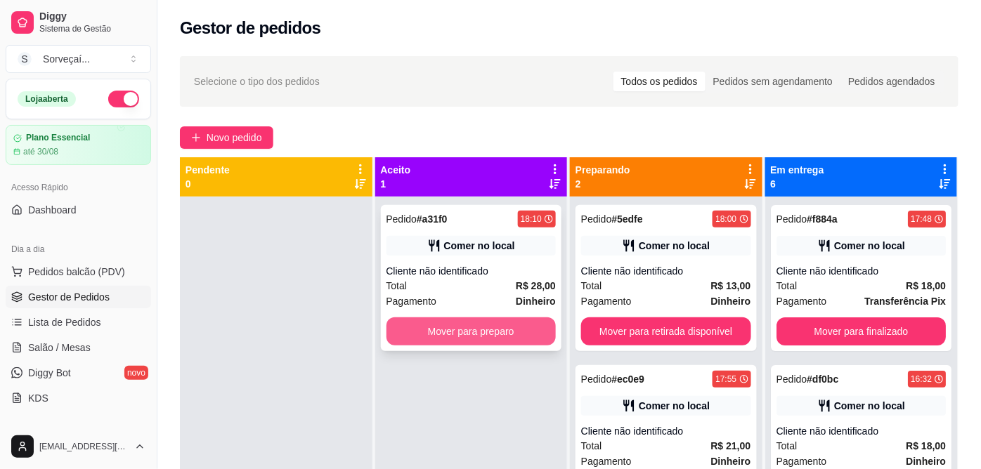
click at [483, 341] on button "Mover para preparo" at bounding box center [472, 332] width 170 height 28
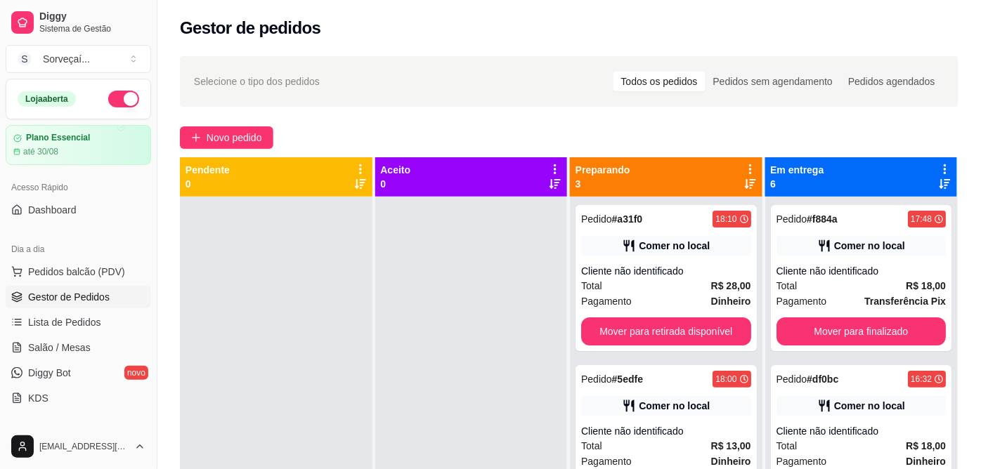
scroll to position [39, 0]
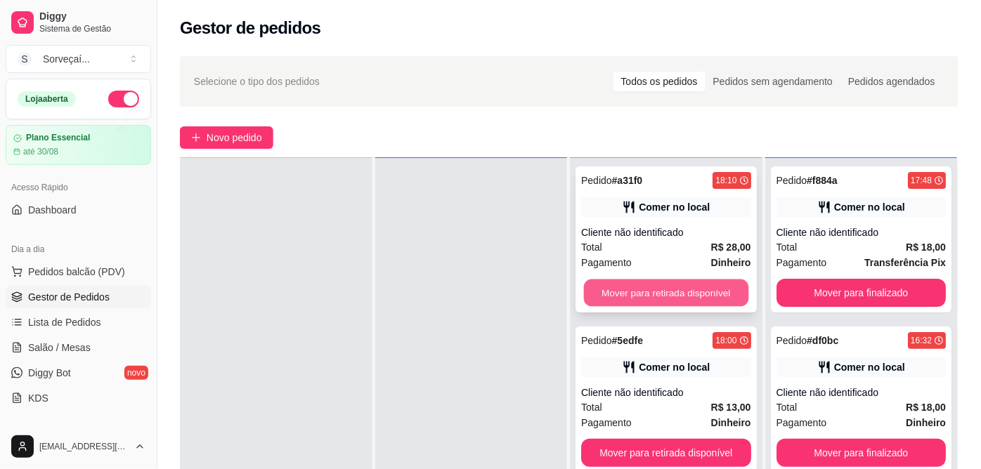
click at [617, 291] on button "Mover para retirada disponível" at bounding box center [666, 293] width 164 height 27
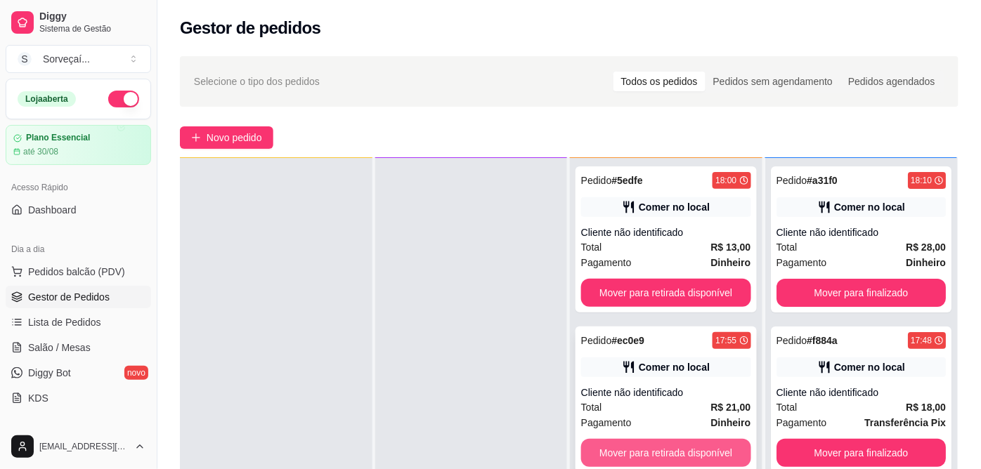
click at [664, 448] on button "Mover para retirada disponível" at bounding box center [666, 453] width 170 height 28
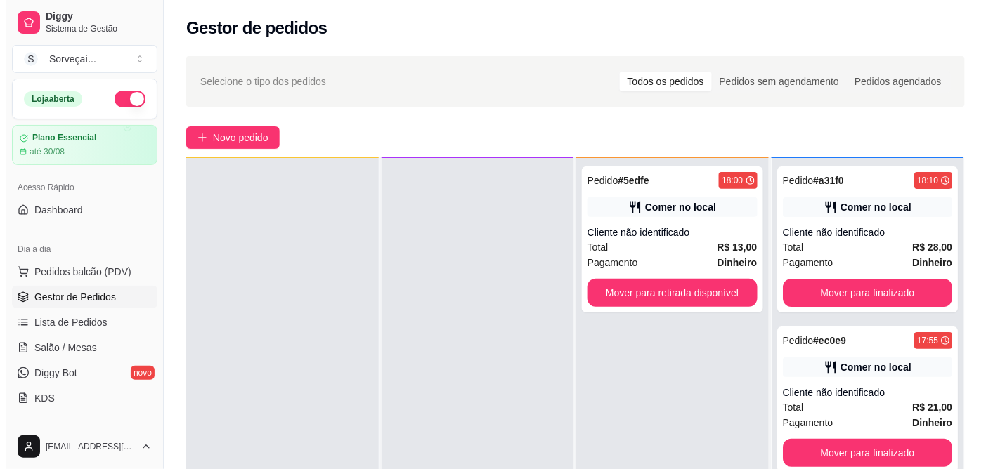
scroll to position [0, 0]
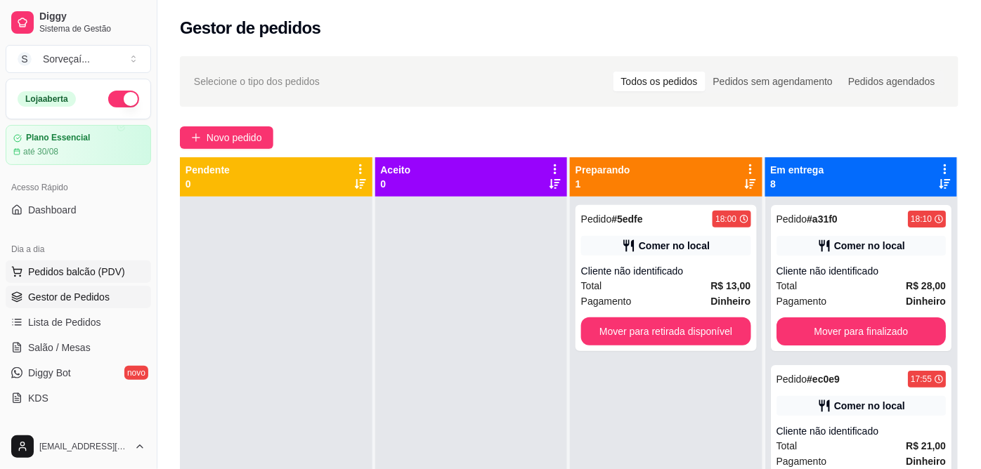
click at [75, 268] on span "Pedidos balcão (PDV)" at bounding box center [76, 272] width 97 height 14
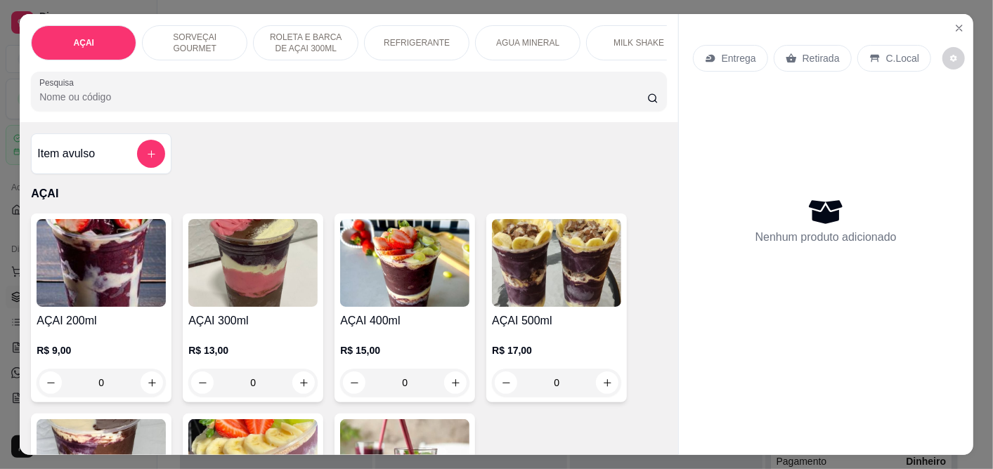
click at [536, 269] on img at bounding box center [556, 263] width 129 height 88
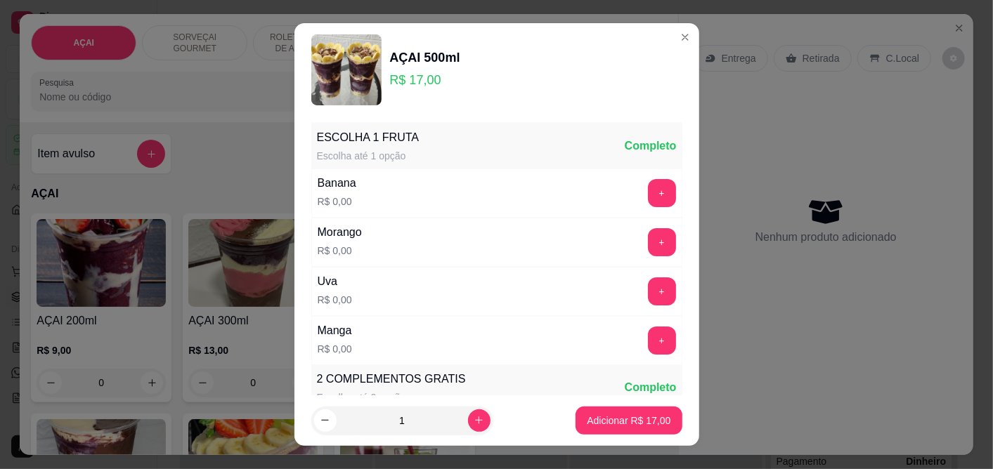
click at [629, 178] on div "Banana R$ 0,00 +" at bounding box center [496, 193] width 371 height 49
click at [648, 184] on button "+" at bounding box center [662, 193] width 28 height 28
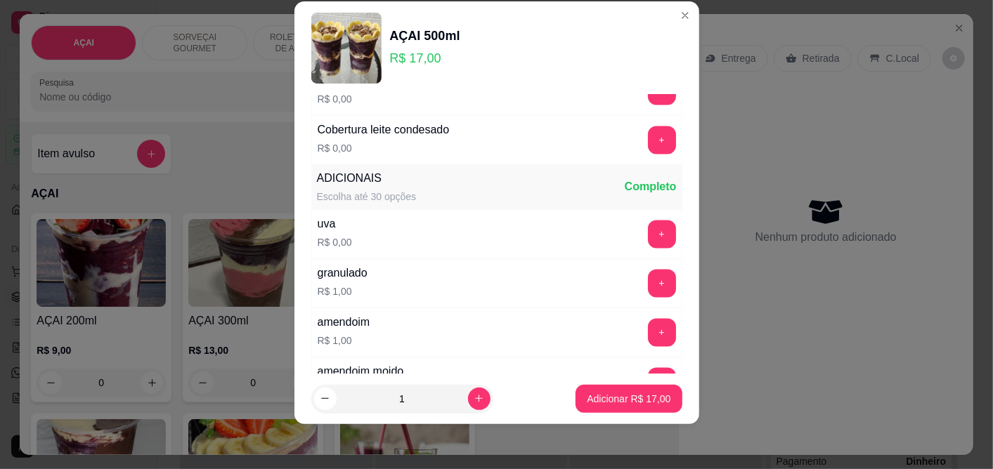
scroll to position [1576, 0]
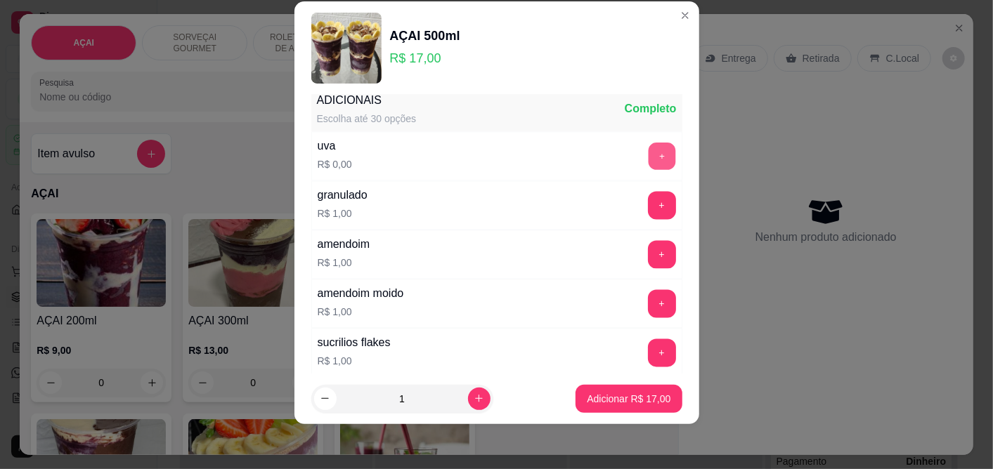
click at [648, 155] on button "+" at bounding box center [661, 156] width 27 height 27
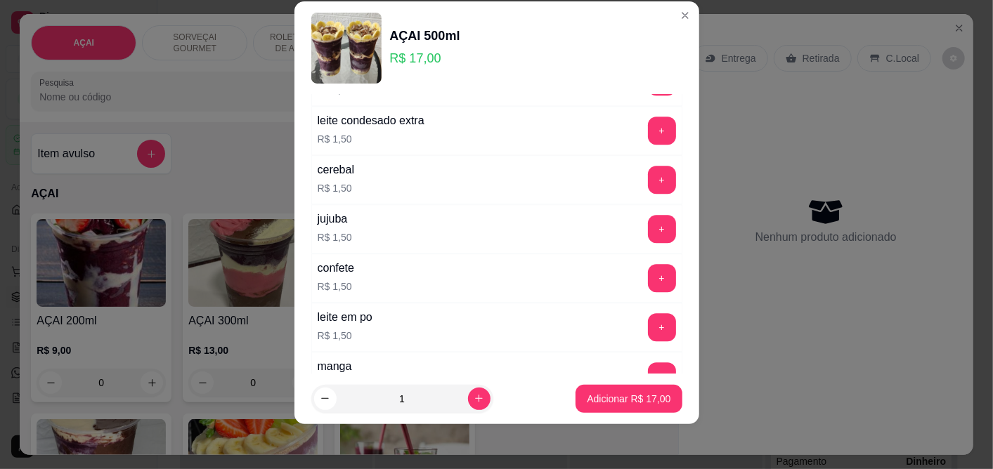
scroll to position [2123, 0]
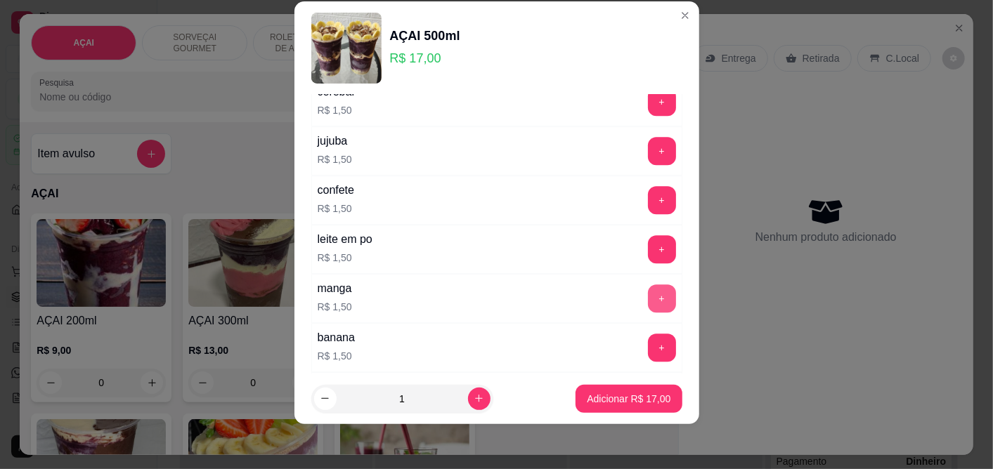
click at [648, 309] on button "+" at bounding box center [662, 299] width 28 height 28
click at [648, 352] on button "+" at bounding box center [662, 348] width 28 height 28
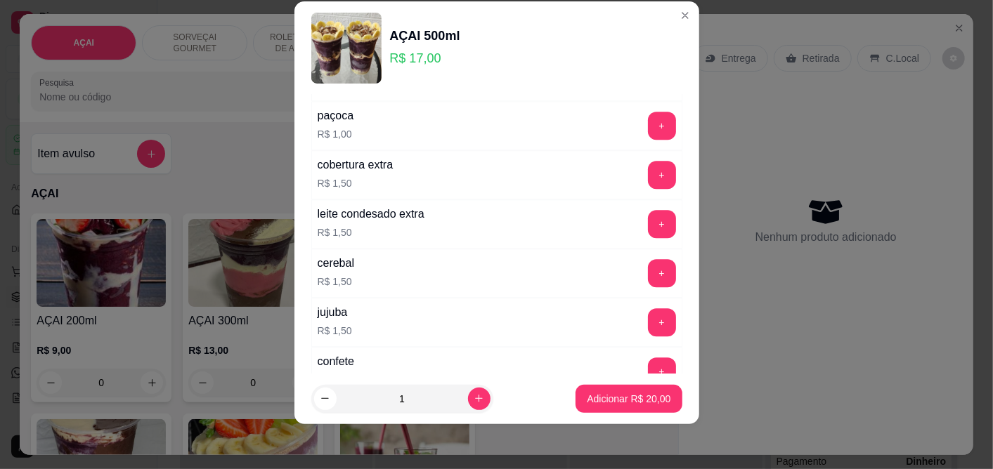
scroll to position [2186, 0]
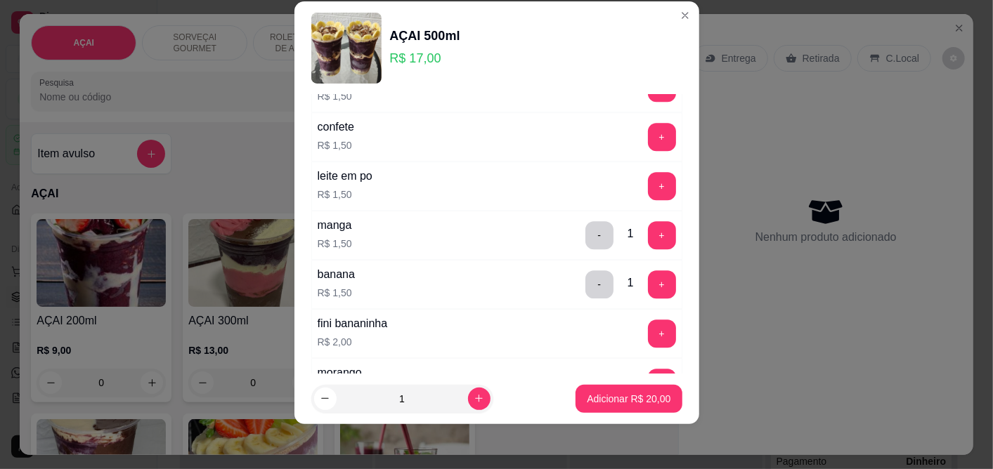
click at [585, 296] on div "- 1 +" at bounding box center [631, 285] width 102 height 28
click at [585, 296] on button "-" at bounding box center [599, 285] width 28 height 28
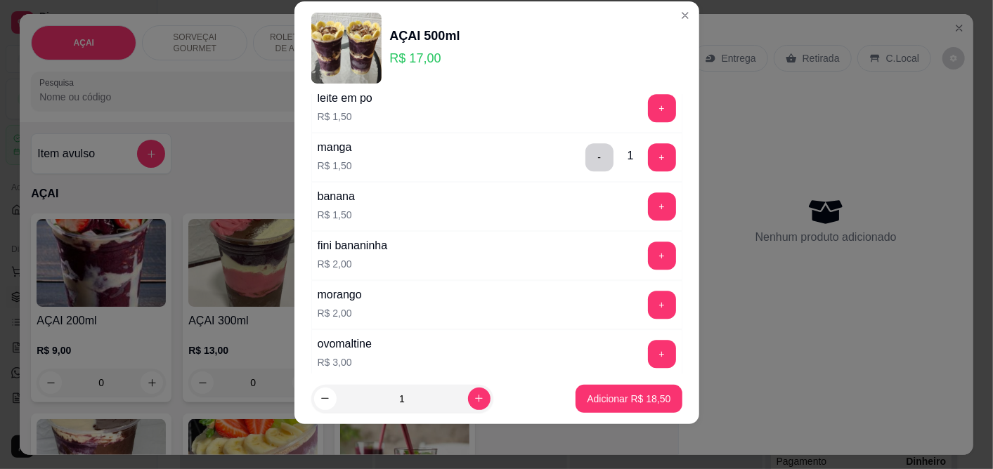
scroll to position [2342, 0]
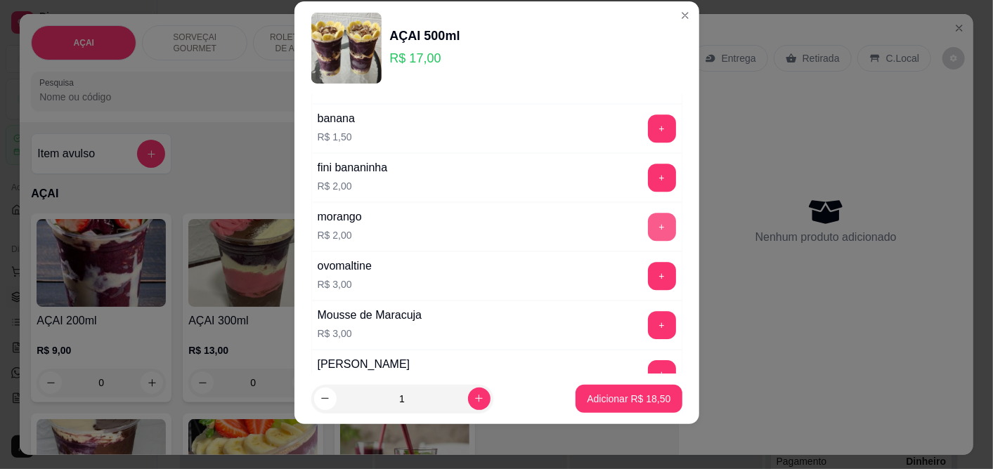
click at [648, 223] on button "+" at bounding box center [662, 227] width 28 height 28
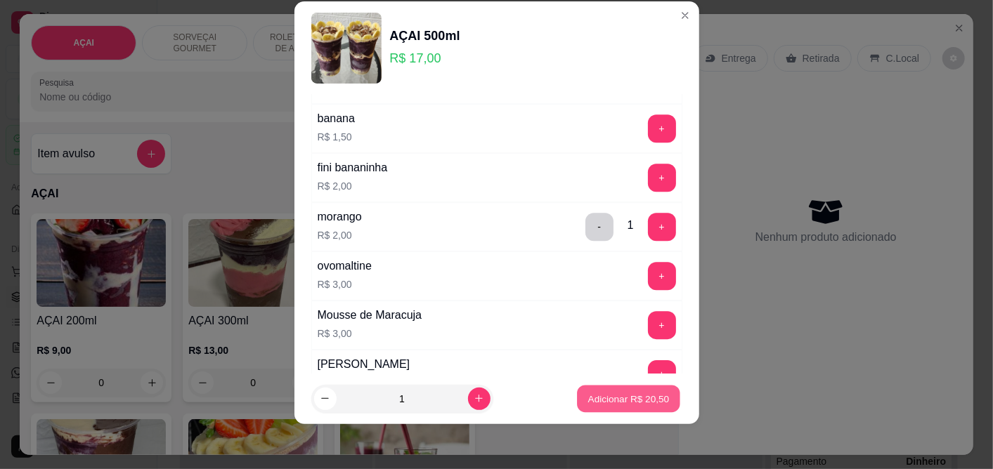
click at [621, 394] on p "Adicionar R$ 20,50" at bounding box center [629, 398] width 82 height 13
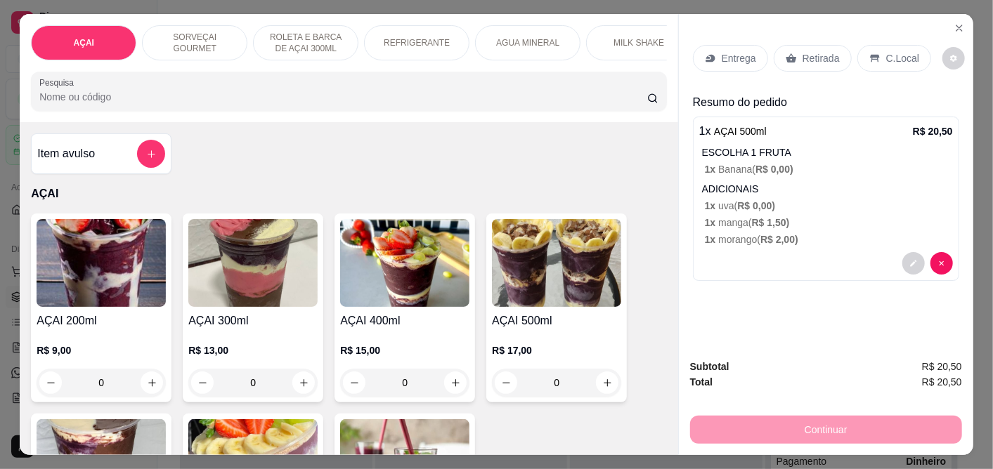
click at [914, 45] on div "C.Local" at bounding box center [894, 58] width 74 height 27
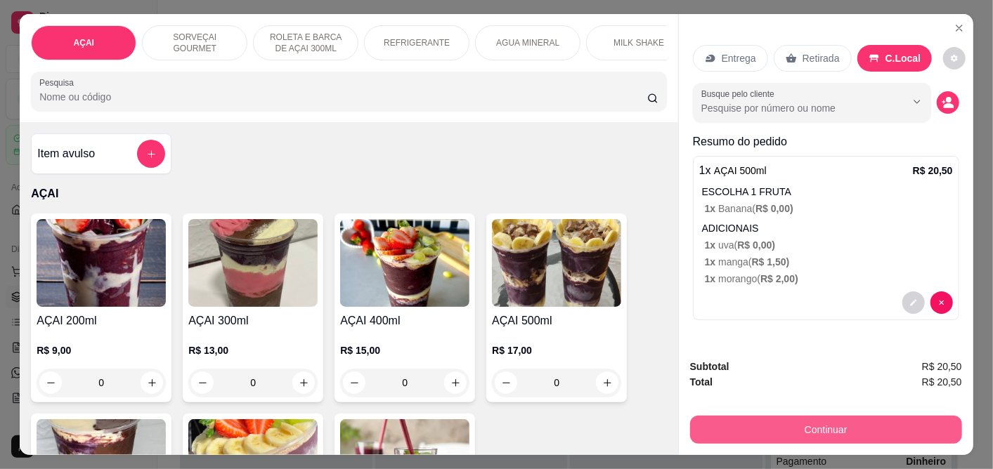
click at [826, 422] on button "Continuar" at bounding box center [826, 430] width 272 height 28
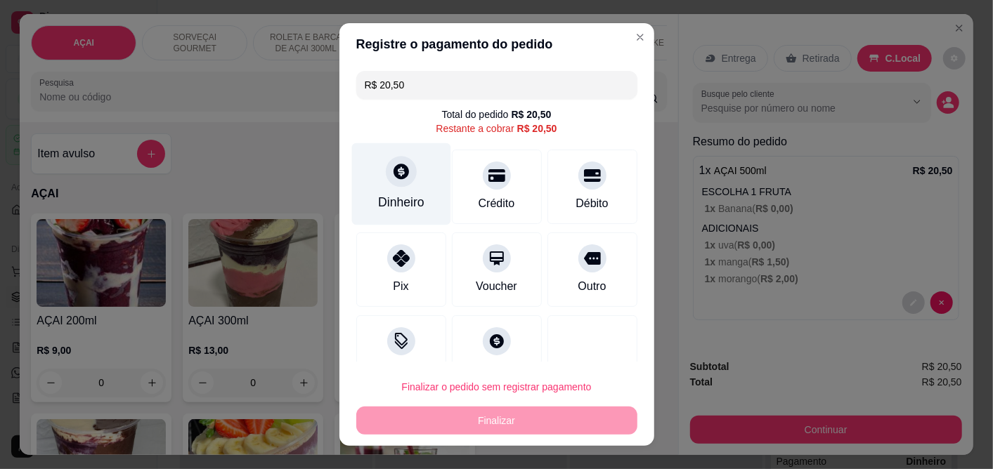
click at [391, 194] on div "Dinheiro" at bounding box center [401, 203] width 46 height 18
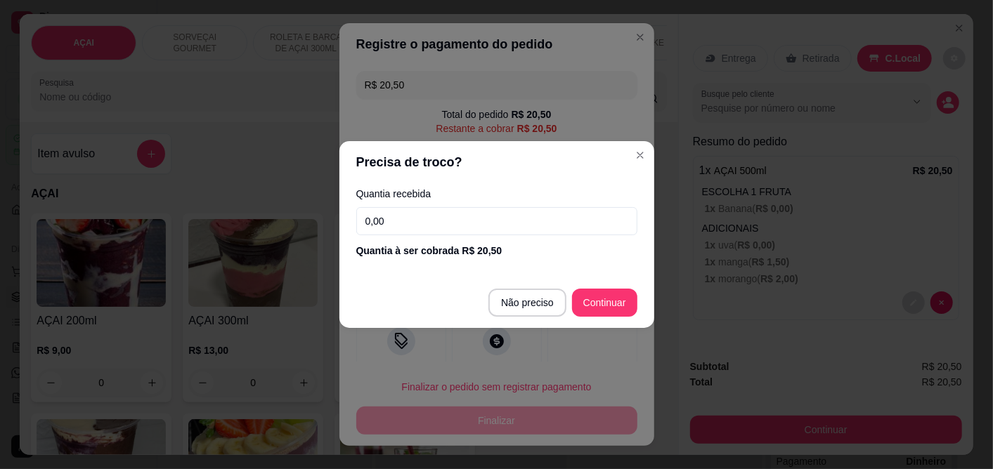
drag, startPoint x: 466, startPoint y: 225, endPoint x: 487, endPoint y: 172, distance: 56.8
click at [465, 222] on input "0,00" at bounding box center [496, 221] width 281 height 28
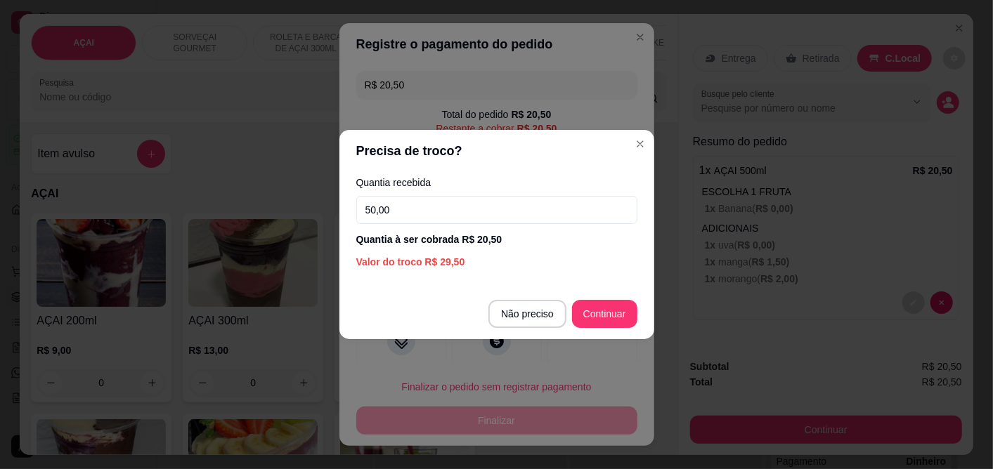
type input "50,00"
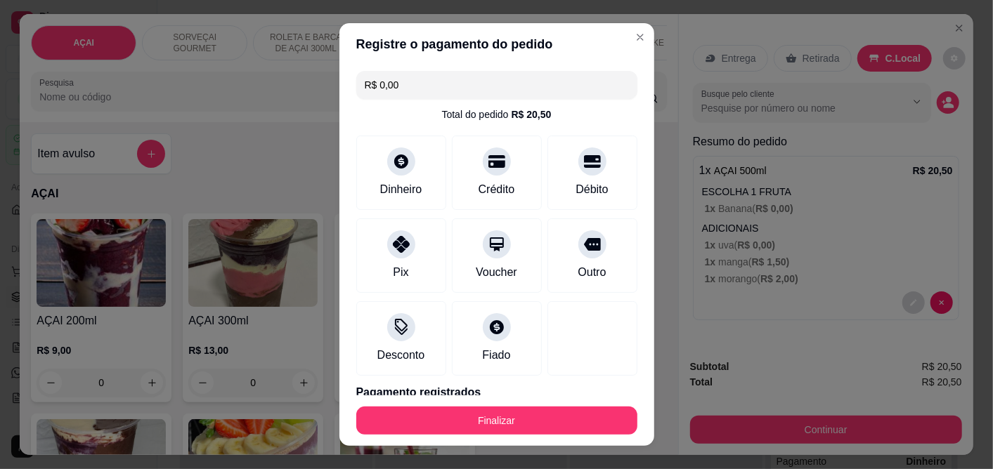
click at [539, 412] on button "Finalizar" at bounding box center [496, 421] width 281 height 28
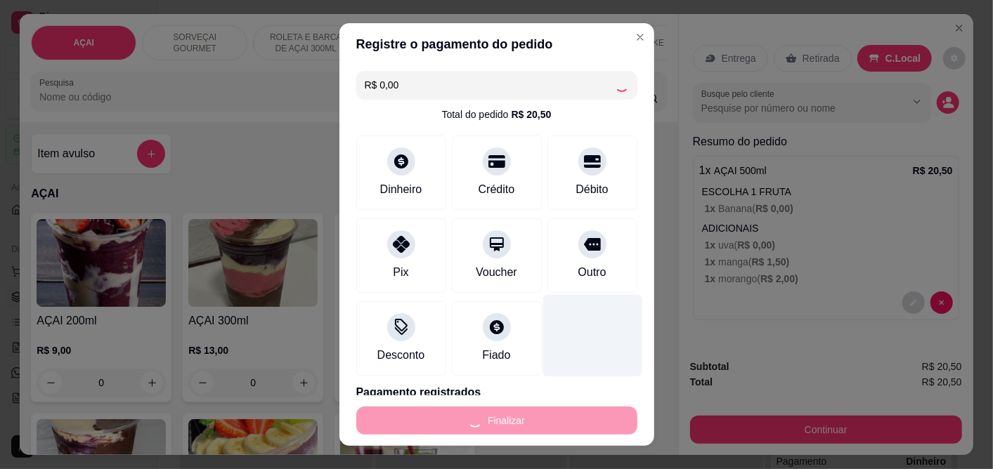
type input "-R$ 20,50"
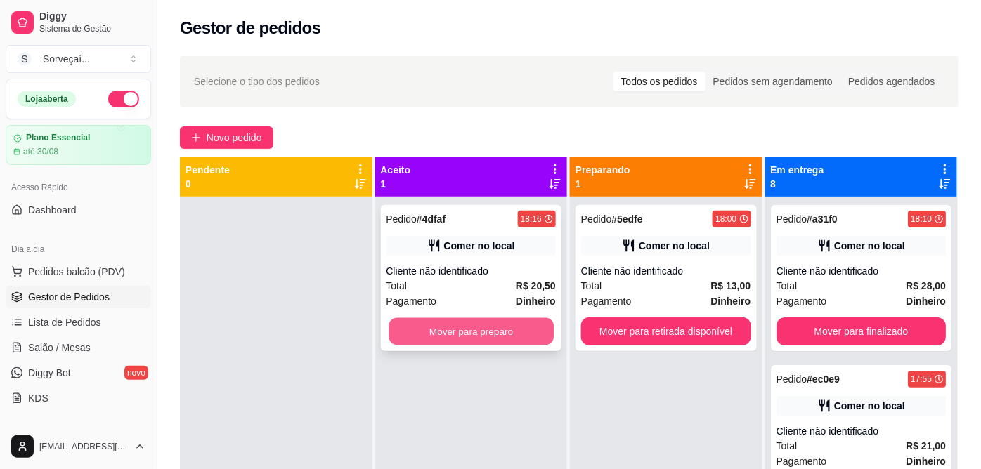
click at [469, 325] on button "Mover para preparo" at bounding box center [471, 331] width 164 height 27
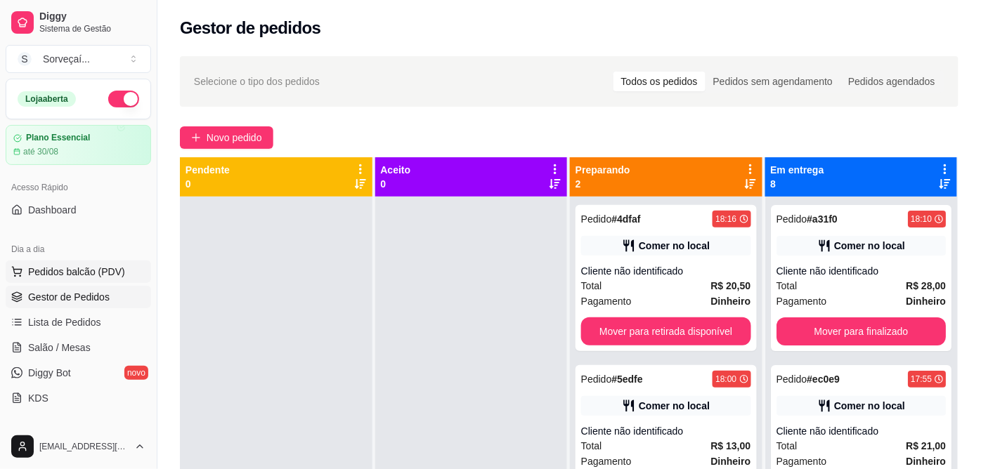
click at [90, 265] on span "Pedidos balcão (PDV)" at bounding box center [76, 272] width 97 height 14
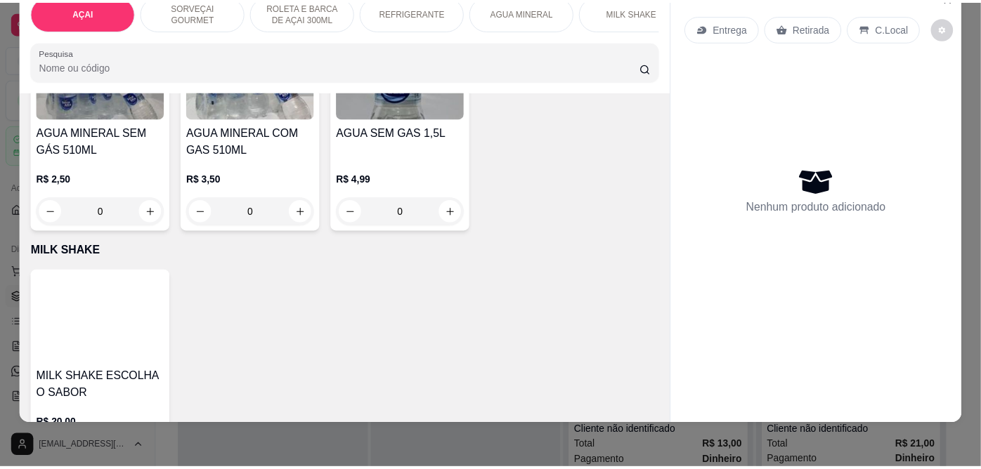
scroll to position [2030, 0]
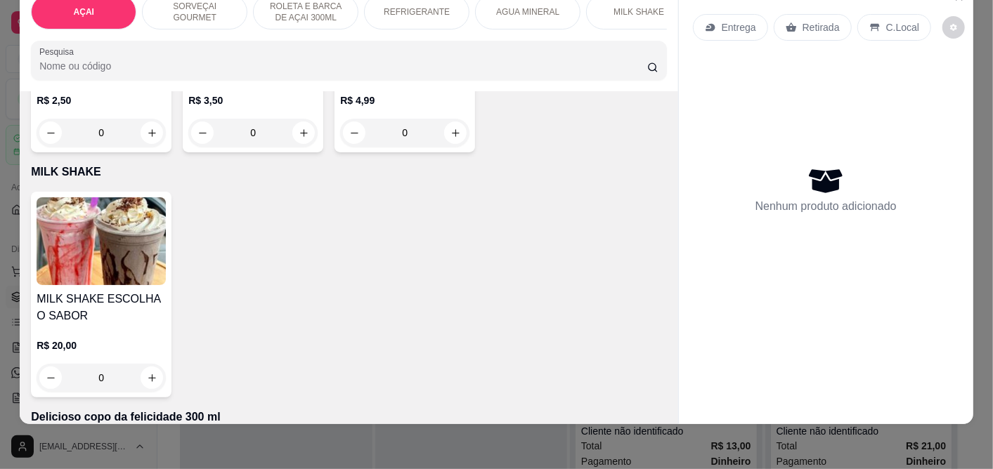
click at [142, 241] on img at bounding box center [101, 241] width 129 height 88
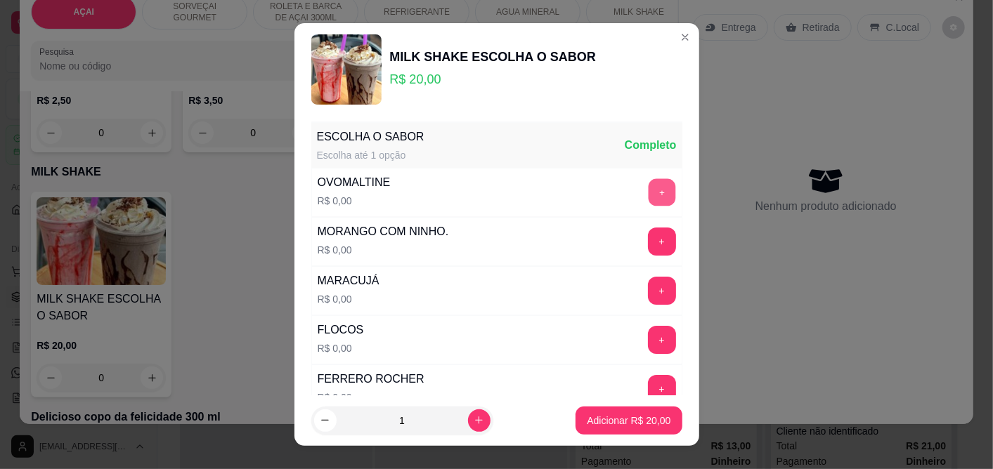
click at [648, 190] on button "+" at bounding box center [661, 192] width 27 height 27
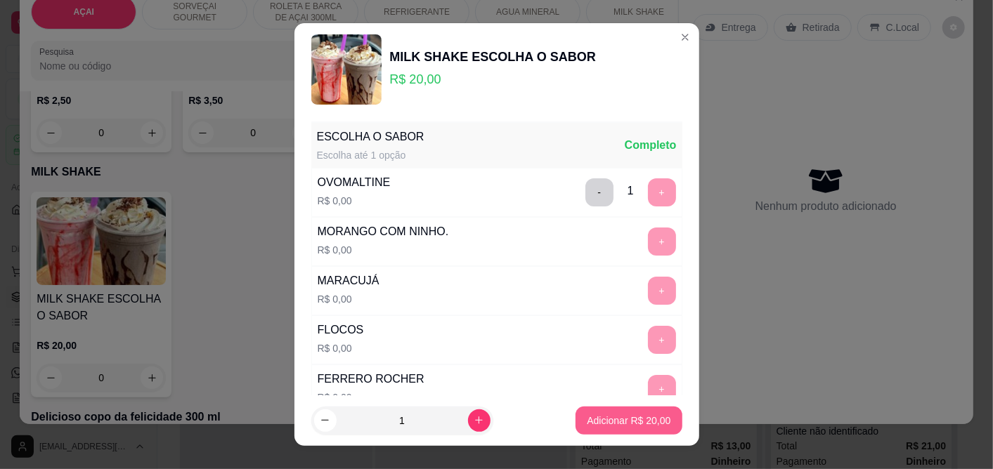
click at [618, 415] on p "Adicionar R$ 20,00" at bounding box center [629, 421] width 84 height 14
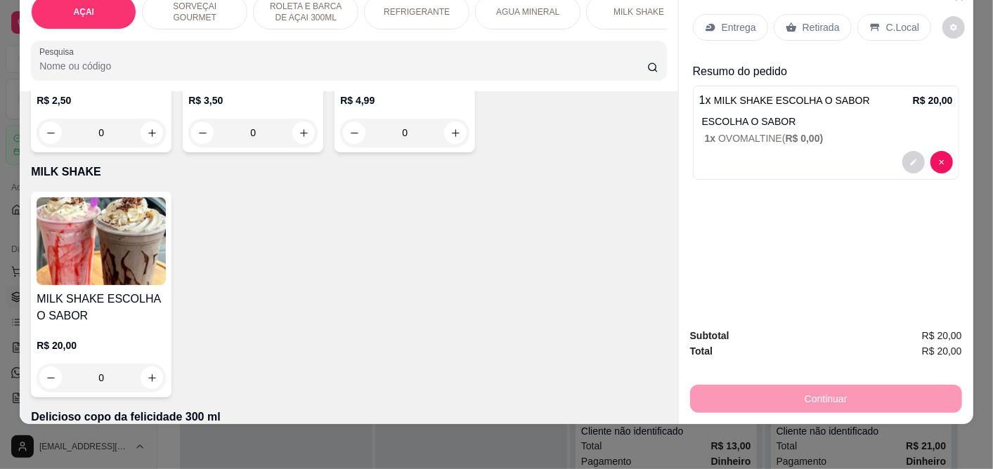
click at [900, 25] on div "C.Local" at bounding box center [894, 27] width 74 height 27
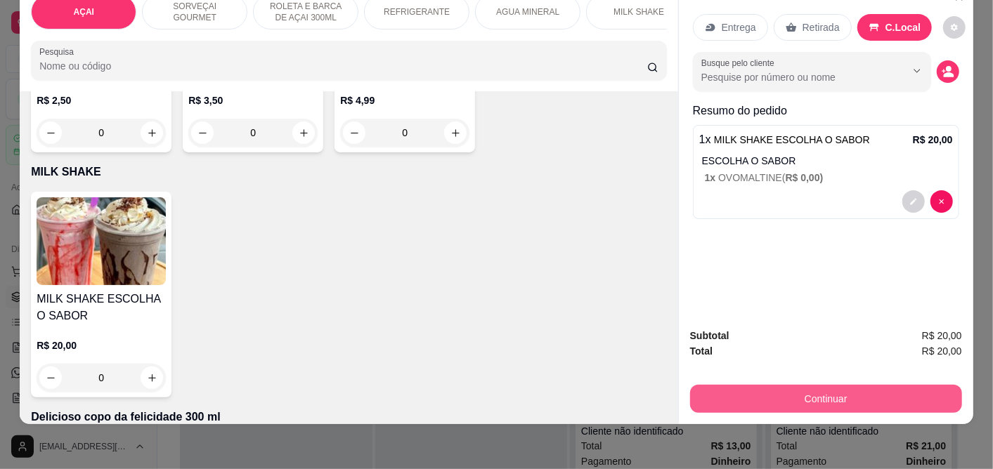
click at [781, 396] on button "Continuar" at bounding box center [826, 399] width 272 height 28
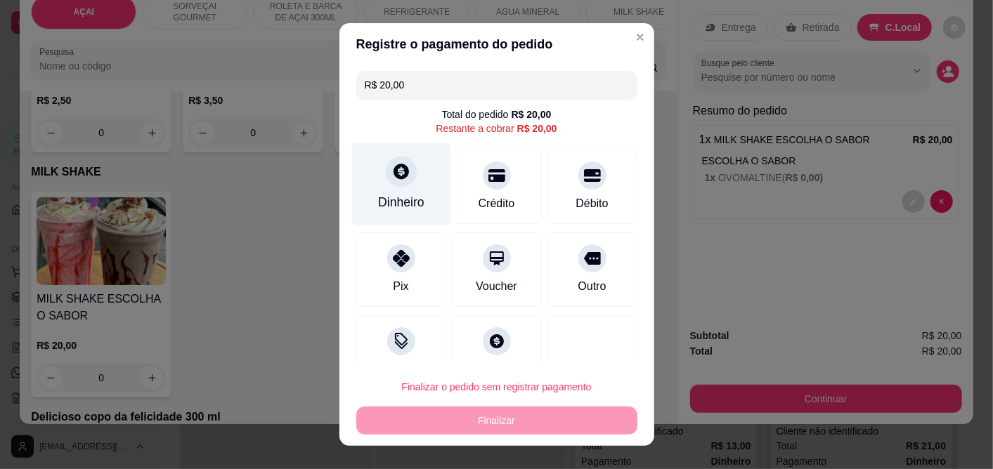
click at [361, 186] on div "Dinheiro" at bounding box center [400, 184] width 99 height 82
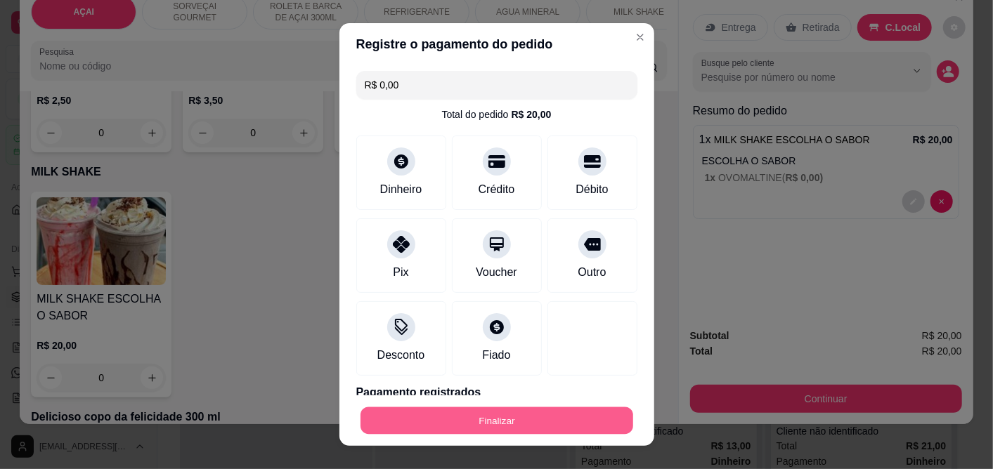
click at [535, 418] on button "Finalizar" at bounding box center [497, 420] width 273 height 27
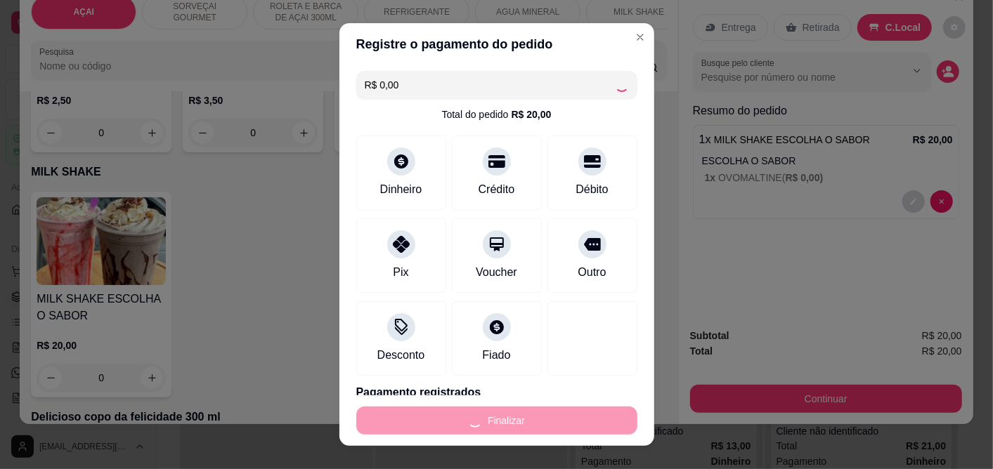
type input "-R$ 20,00"
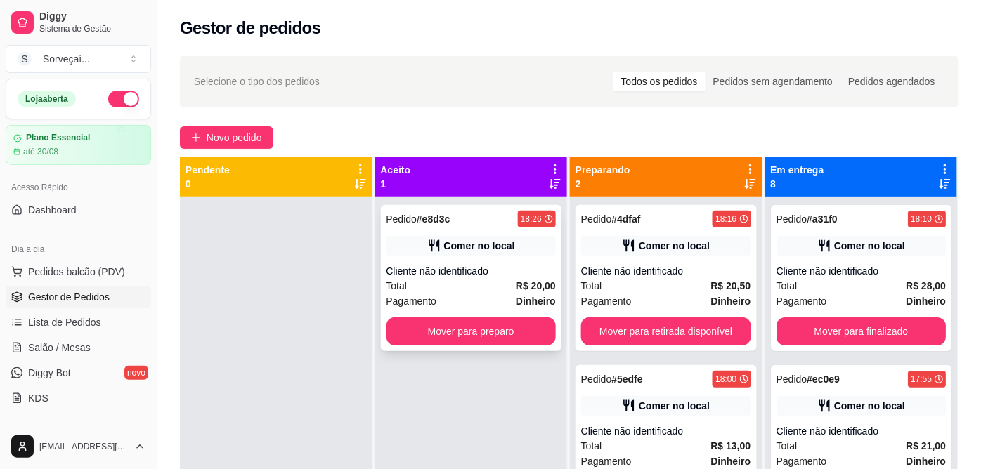
click at [480, 311] on div "Pedido # e8d3c 18:26 Comer no local Cliente não identificado Total R$ 20,00 Pag…" at bounding box center [471, 278] width 181 height 146
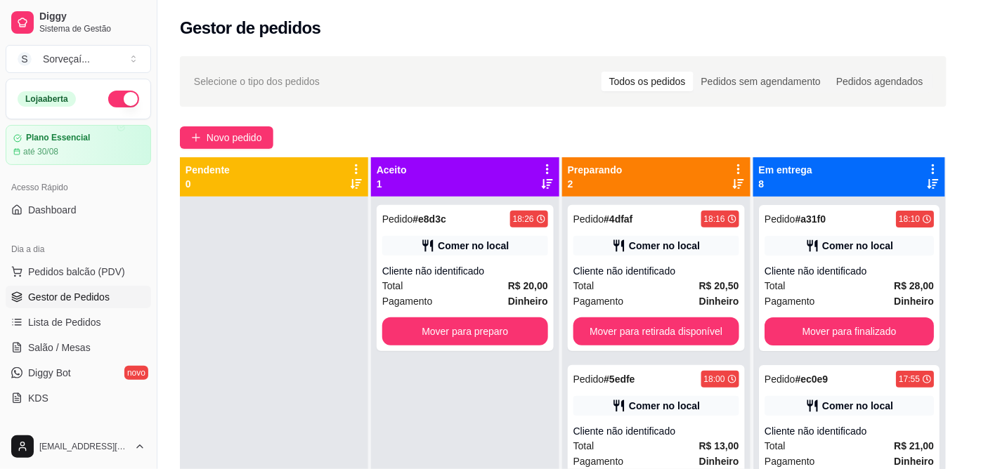
click at [479, 314] on div "Dinheiro R$ 20,00" at bounding box center [490, 317] width 381 height 16
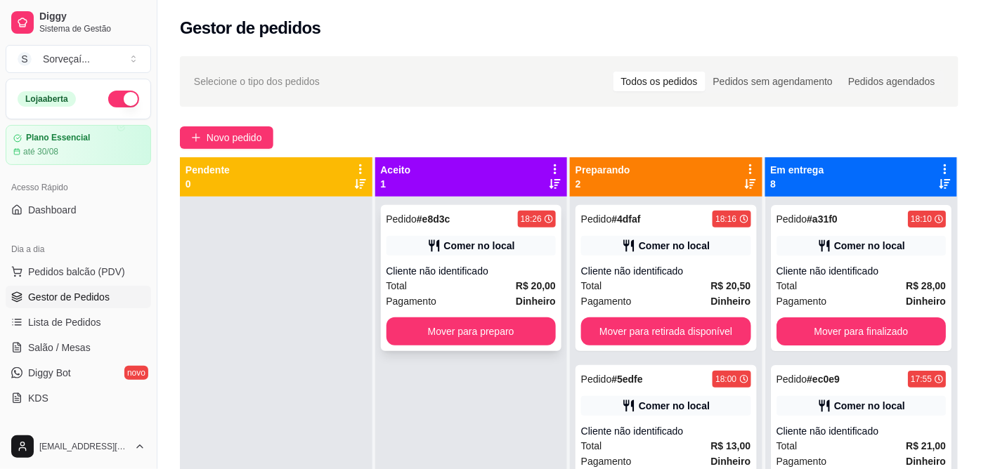
click at [486, 321] on button "Mover para preparo" at bounding box center [472, 332] width 170 height 28
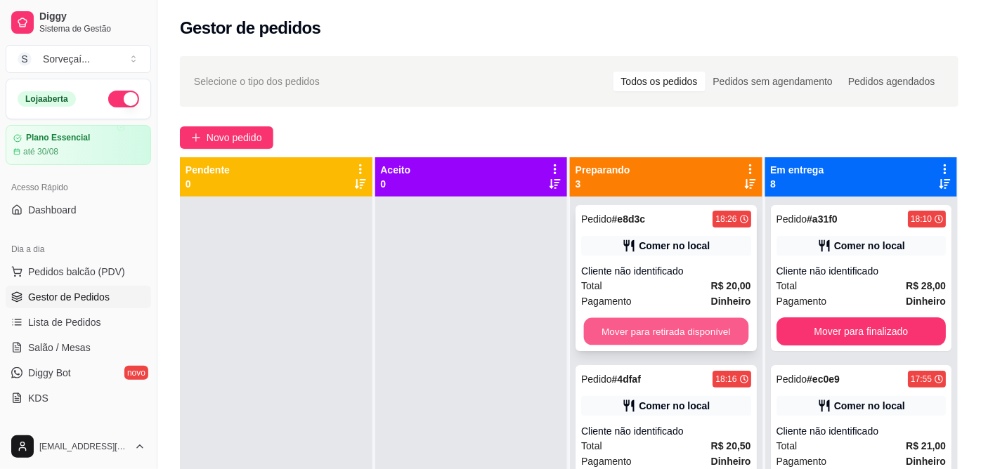
click at [587, 335] on button "Mover para retirada disponível" at bounding box center [666, 331] width 164 height 27
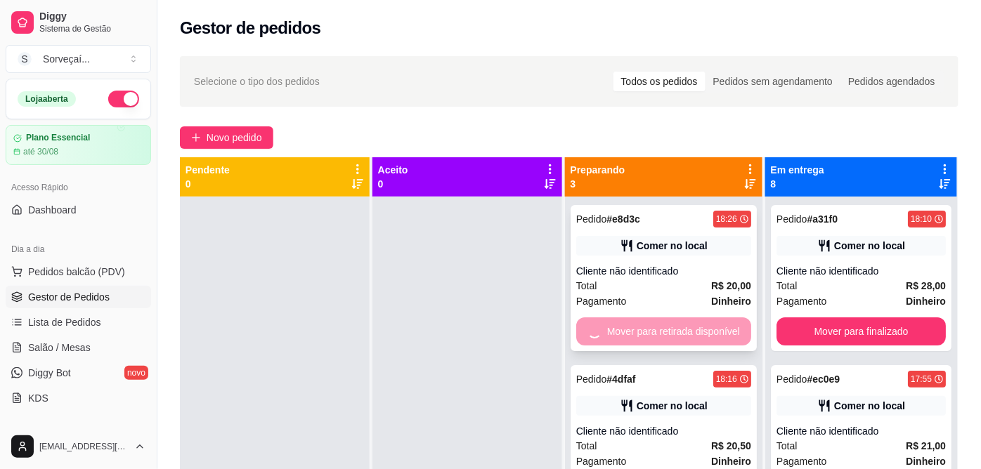
click at [589, 336] on div "Mover para retirada disponível" at bounding box center [663, 332] width 175 height 28
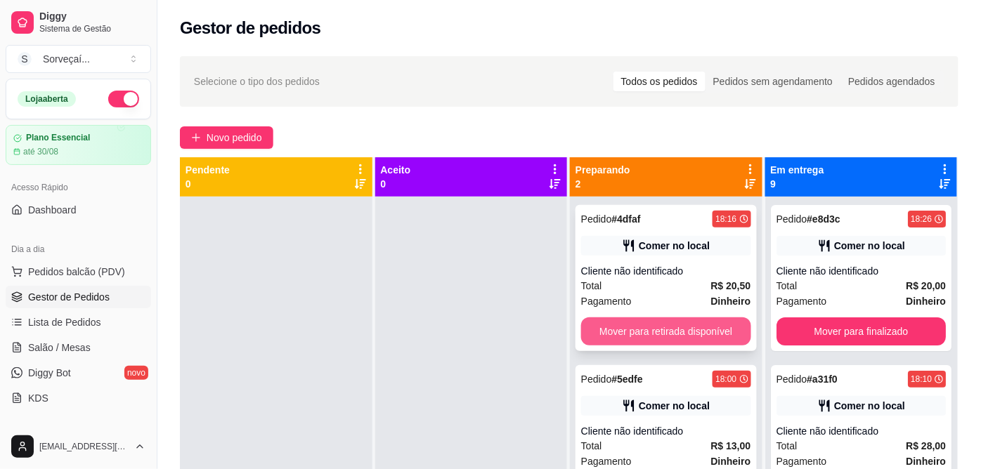
click at [725, 323] on button "Mover para retirada disponível" at bounding box center [666, 332] width 170 height 28
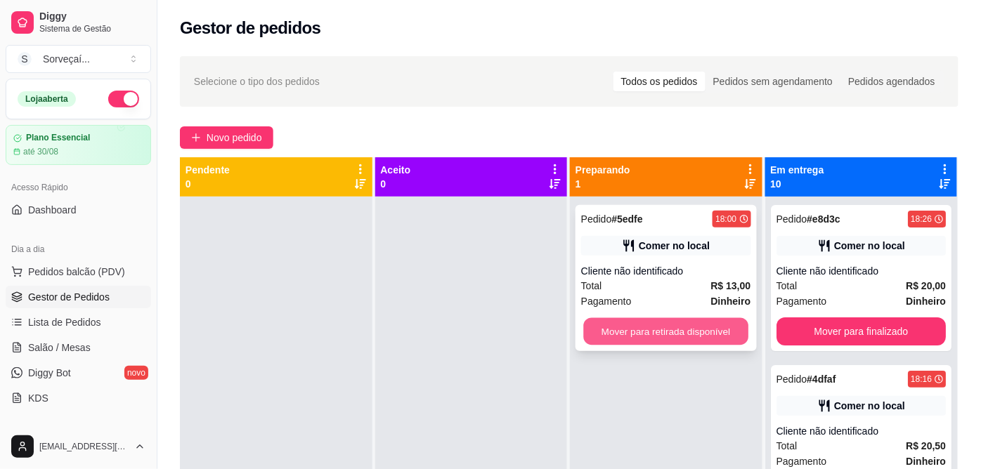
click at [725, 326] on button "Mover para retirada disponível" at bounding box center [666, 331] width 164 height 27
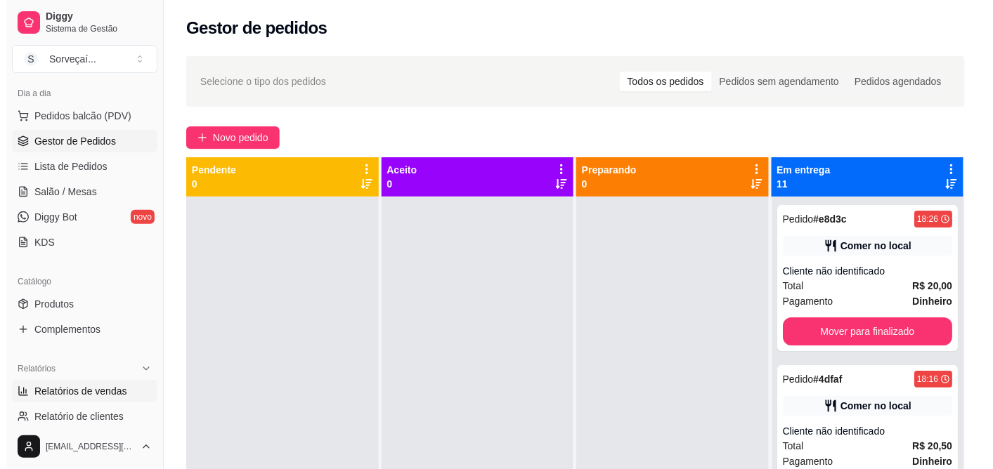
scroll to position [234, 0]
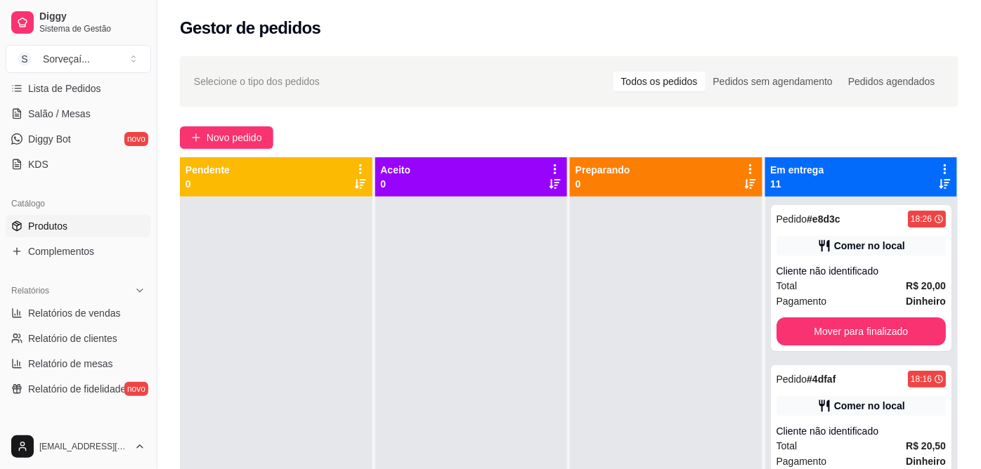
click at [53, 223] on span "Produtos" at bounding box center [47, 226] width 39 height 14
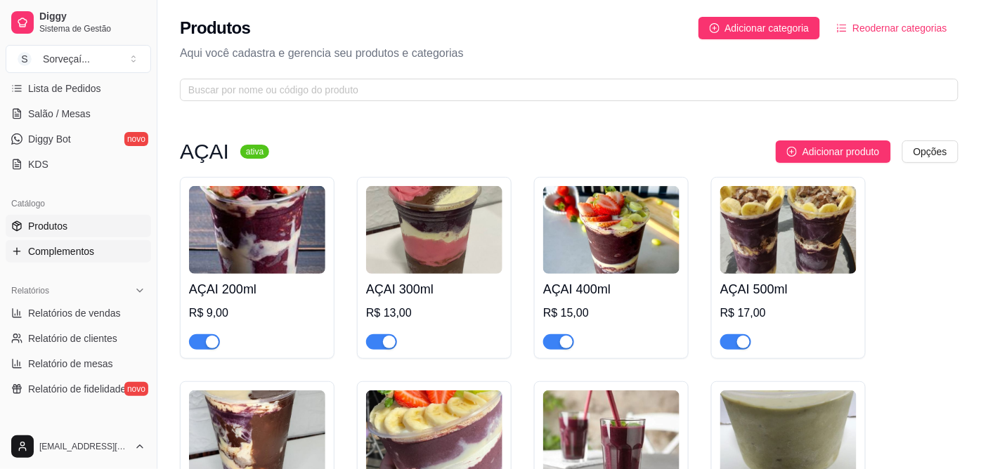
click at [67, 253] on span "Complementos" at bounding box center [61, 252] width 66 height 14
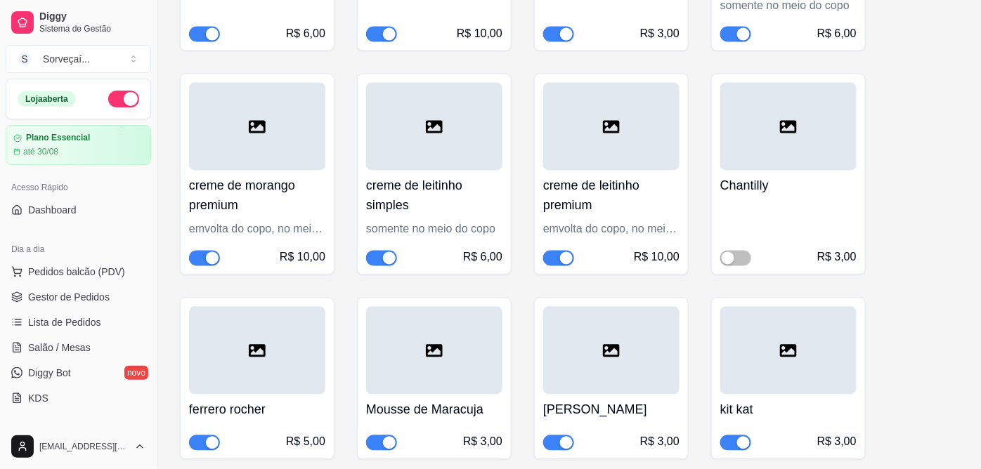
scroll to position [3435, 0]
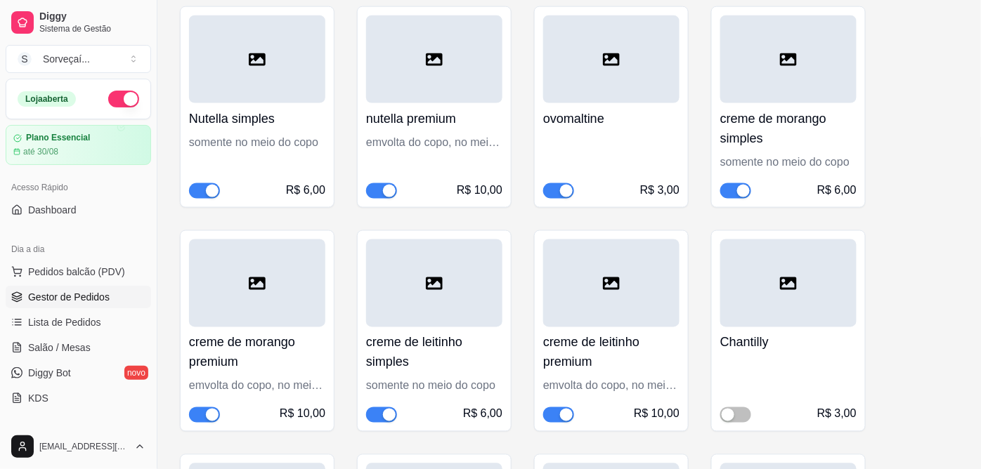
click at [66, 291] on span "Gestor de Pedidos" at bounding box center [69, 297] width 82 height 14
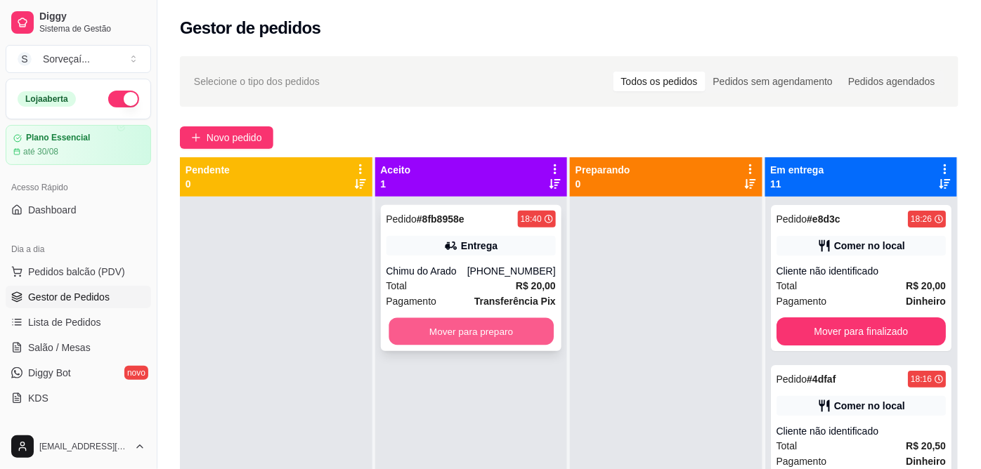
click at [451, 320] on button "Mover para preparo" at bounding box center [471, 331] width 164 height 27
click at [516, 332] on div "Mover para preparo" at bounding box center [472, 332] width 170 height 28
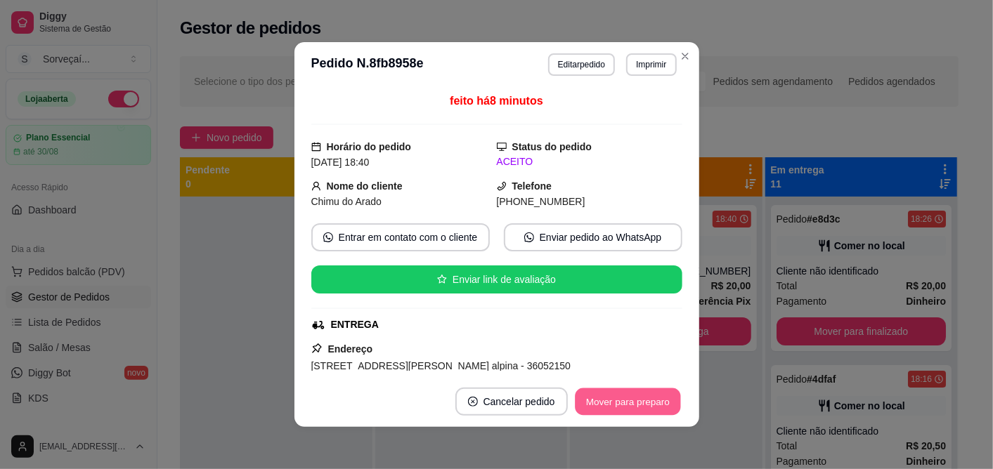
click at [600, 404] on button "Mover para preparo" at bounding box center [627, 402] width 105 height 27
click at [652, 410] on button "Mover para entrega" at bounding box center [627, 402] width 108 height 28
